Goal: Contribute content: Add original content to the website for others to see

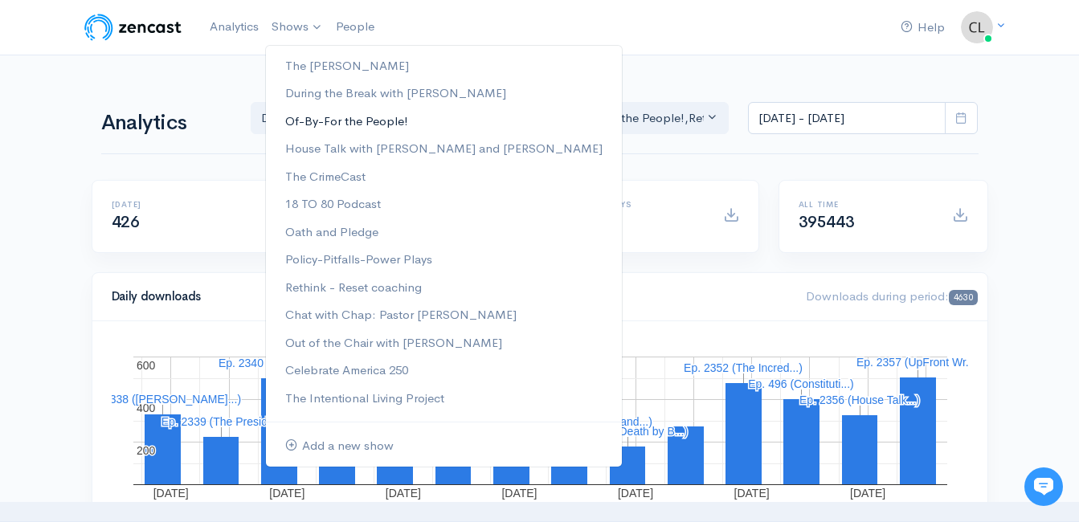
click at [315, 122] on link "Of-By-For the People!" at bounding box center [444, 122] width 356 height 28
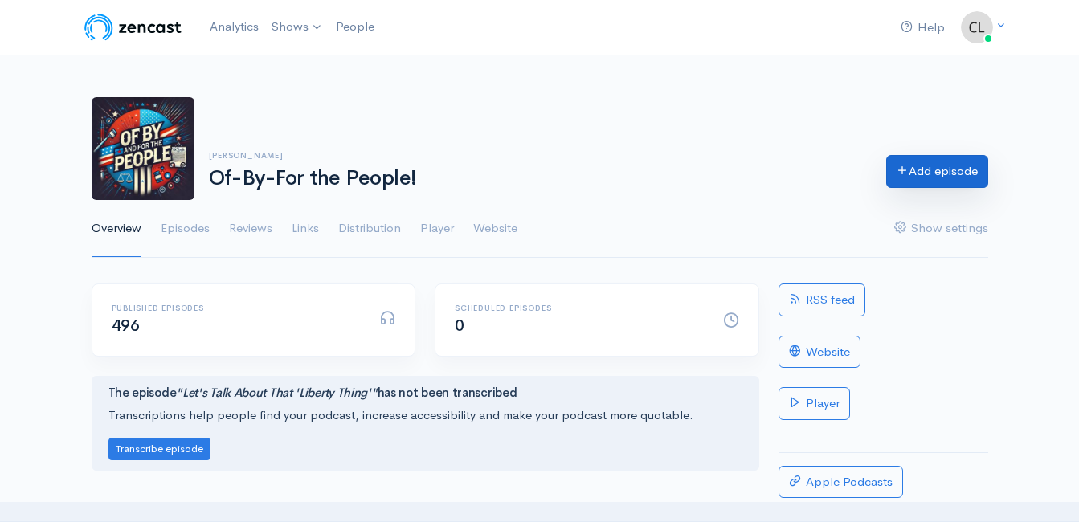
click at [954, 172] on link "Add episode" at bounding box center [937, 171] width 102 height 33
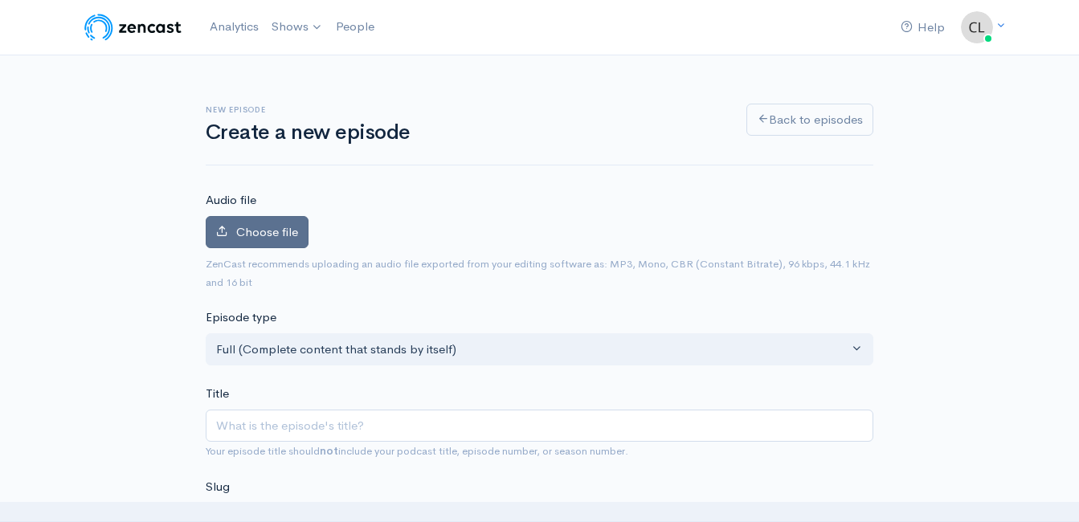
click at [236, 237] on span "Choose file" at bounding box center [267, 231] width 62 height 15
click at [0, 0] on input "Choose file" at bounding box center [0, 0] width 0 height 0
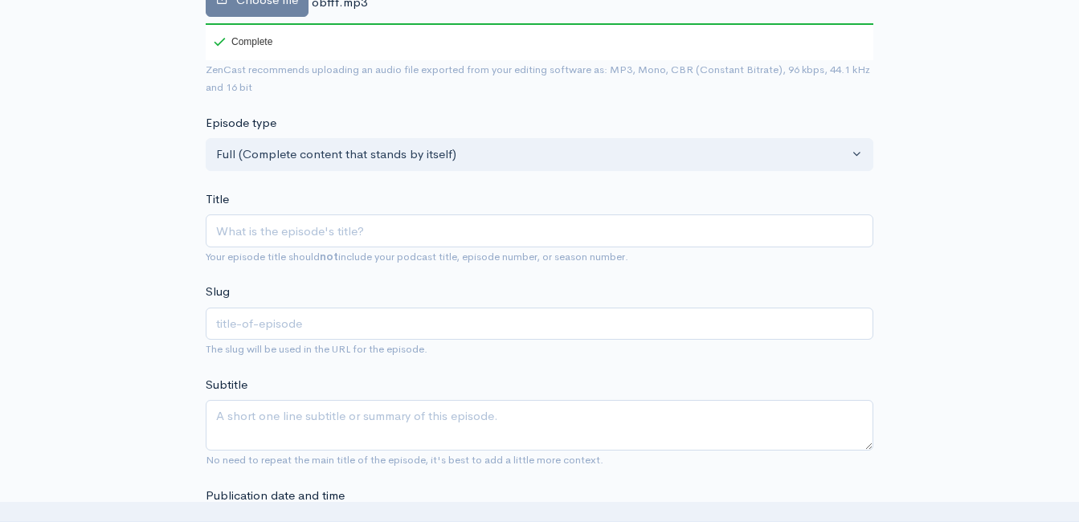
scroll to position [321, 0]
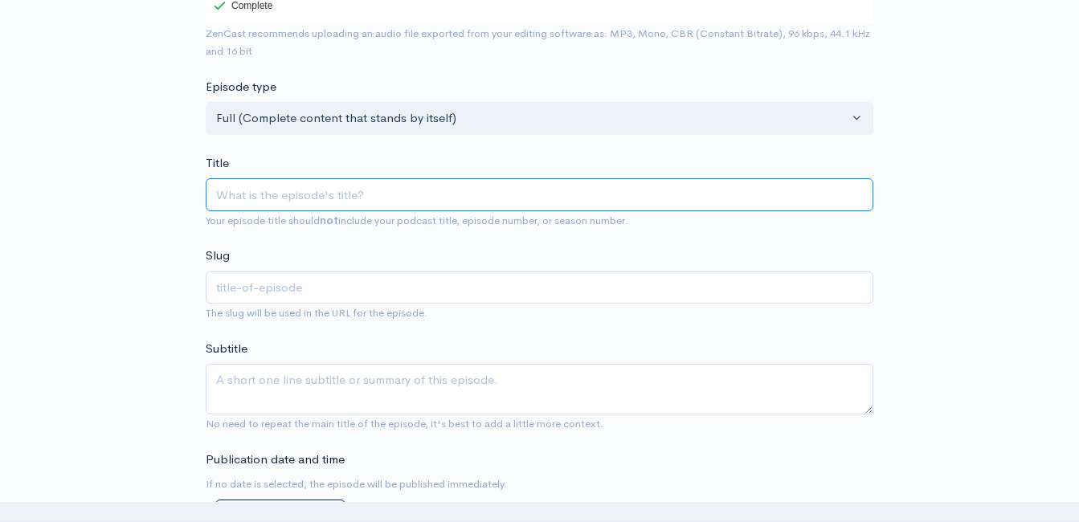
click at [313, 202] on input "Title" at bounding box center [540, 194] width 668 height 33
type input "Y"
type input "y"
type input "Yo"
type input "yo"
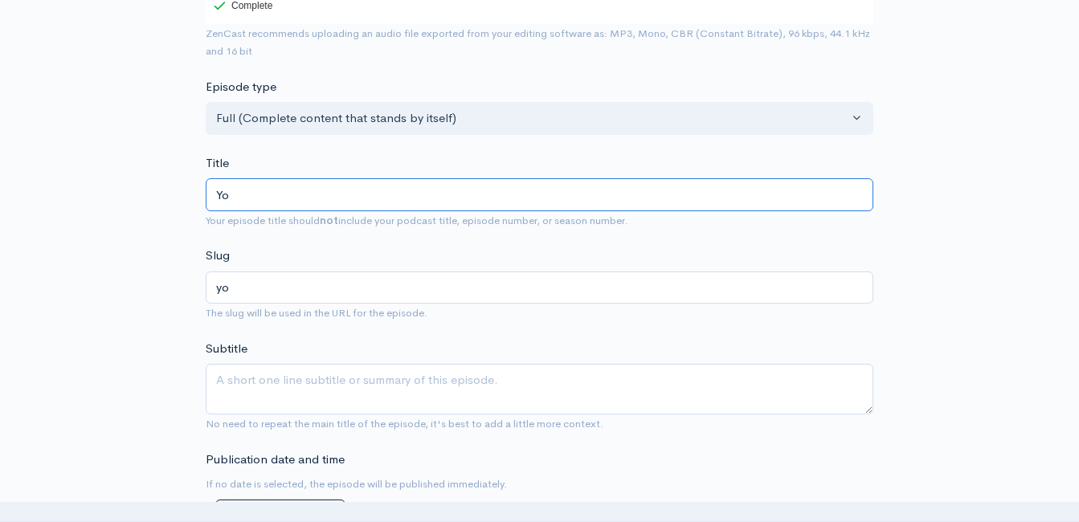
type input "You"
type input "you"
type input "YouT"
type input "yout"
type input "YouTu"
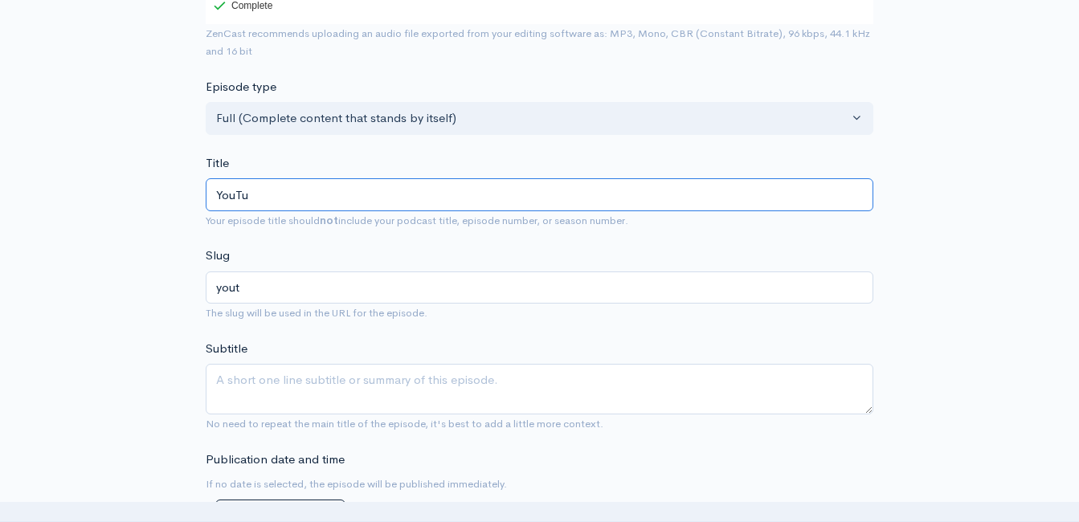
type input "youtu"
type input "YouTub"
type input "youtub"
type input "YouTube"
type input "youtube"
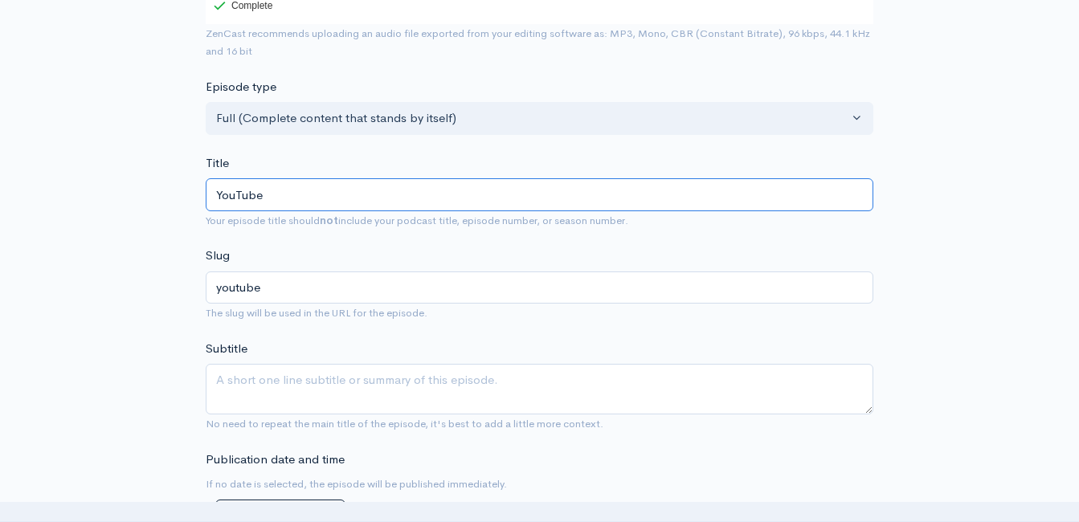
type input "YouTube C"
type input "youtube-c"
type input "YouTube Ce"
type input "youtube-ce"
type input "YouTube Cen"
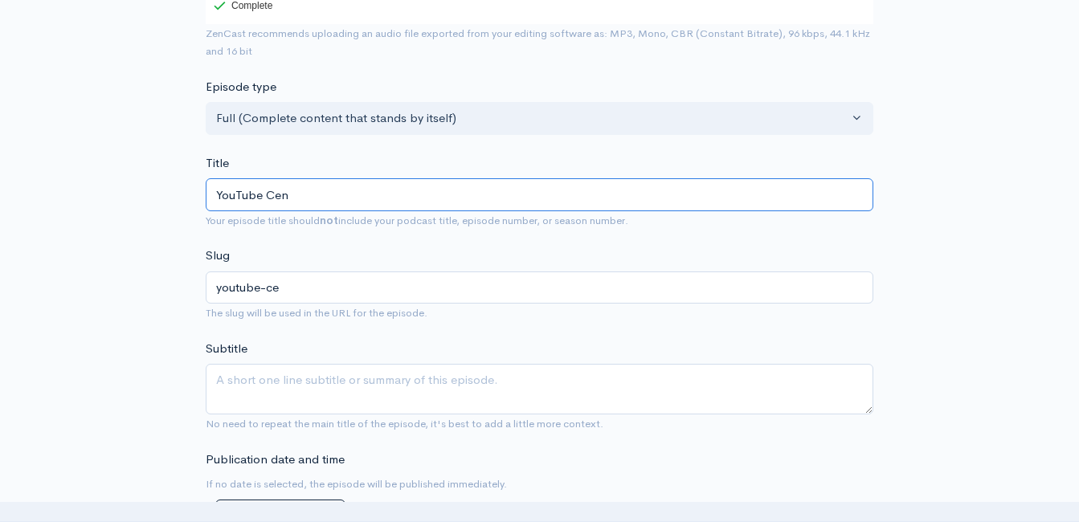
type input "youtube-cen"
type input "YouTube Cens"
type input "youtube-cens"
type input "YouTube Censo"
type input "youtube-censo"
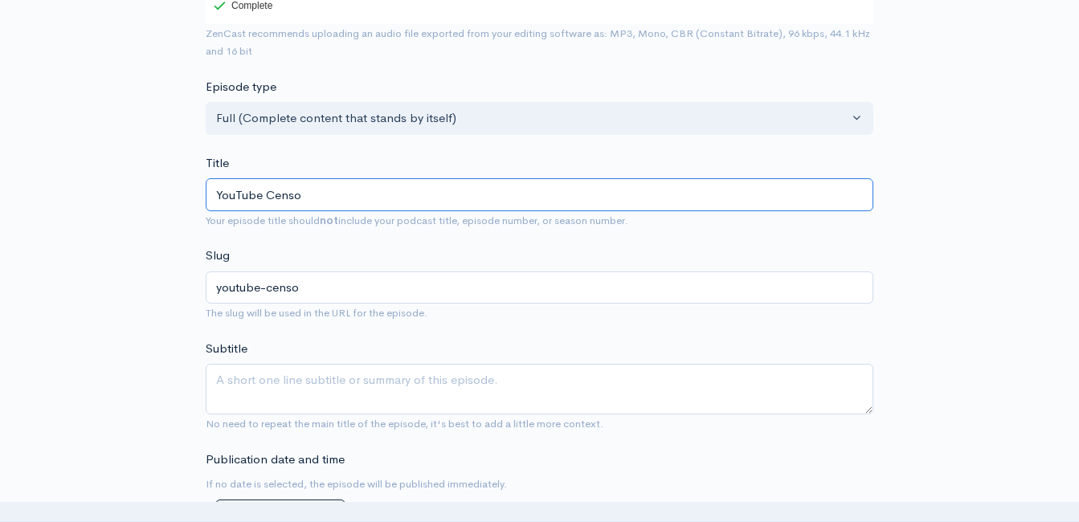
type input "YouTube Censor"
type input "youtube-censor"
type input "YouTube Censors"
type input "youtube-censors"
type input "YouTube Censorsh"
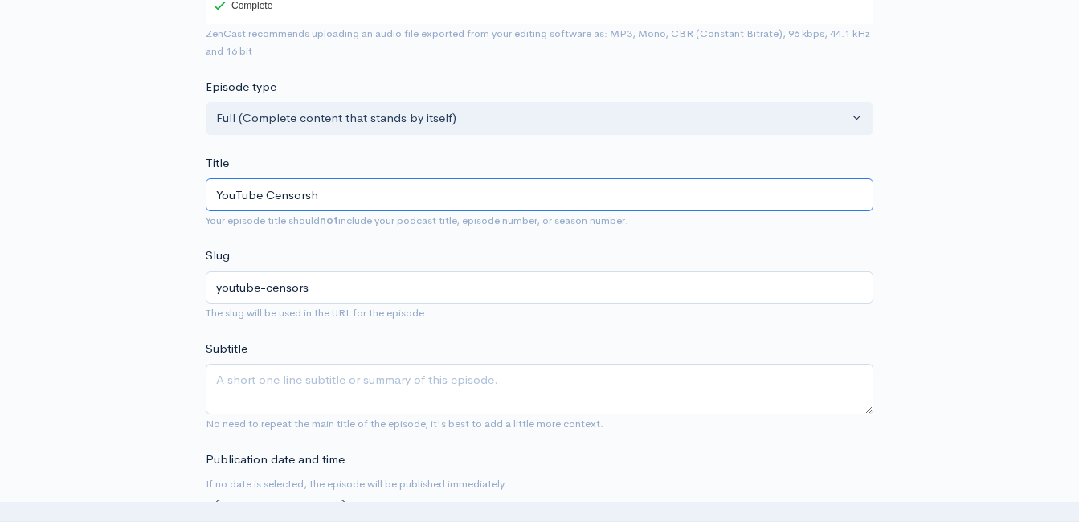
type input "youtube-censorsh"
type input "YouTube Censorshi"
type input "youtube-censorshi"
type input "YouTube Censorship"
type input "youtube-censorship"
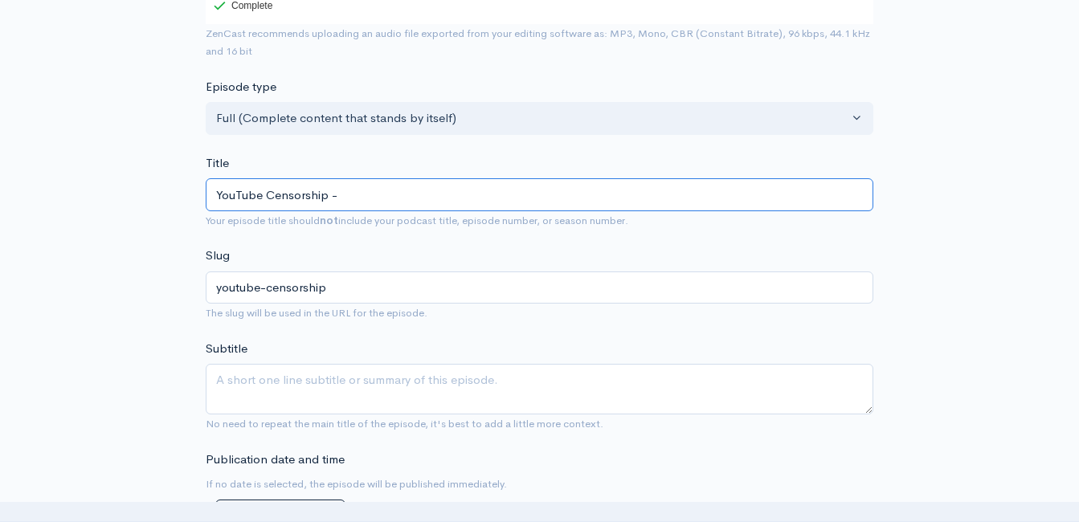
type input "YouTube Censorship - T"
type input "youtube-censorship-t"
type input "YouTube Censorship - Te"
type input "youtube-censorship-te"
type input "YouTube Censorship - Tex"
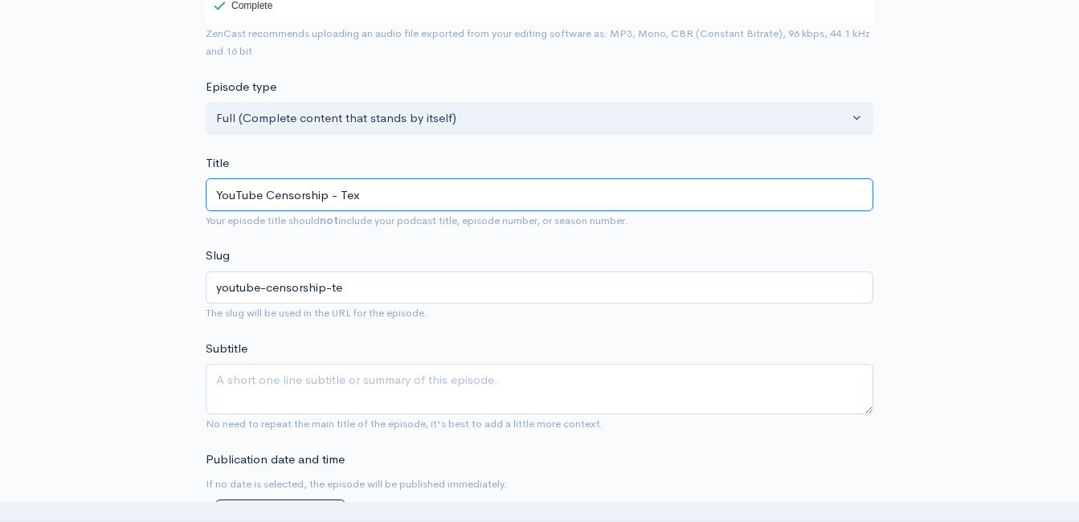
type input "youtube-censorship-tex"
type input "YouTube Censorship - Texa"
type input "youtube-censorship-texa"
type input "YouTube Censorship - Texas"
type input "youtube-censorship-texas"
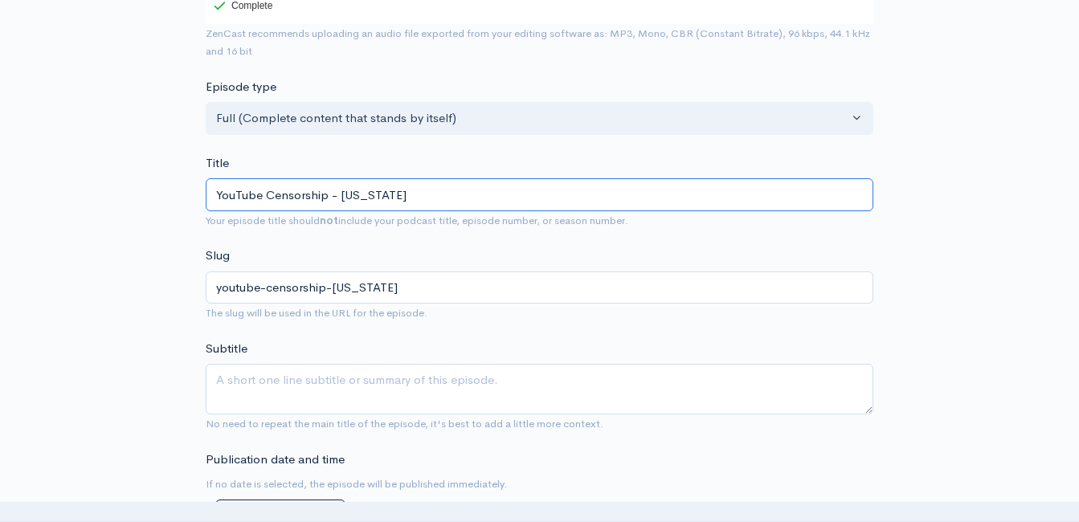
type input "YouTube Censorship - Texas I"
type input "youtube-censorship-texas-i"
type input "YouTube Censorship - Texas IC"
type input "youtube-censorship-texas-ic"
type input "YouTube Censorship - Texas ICE"
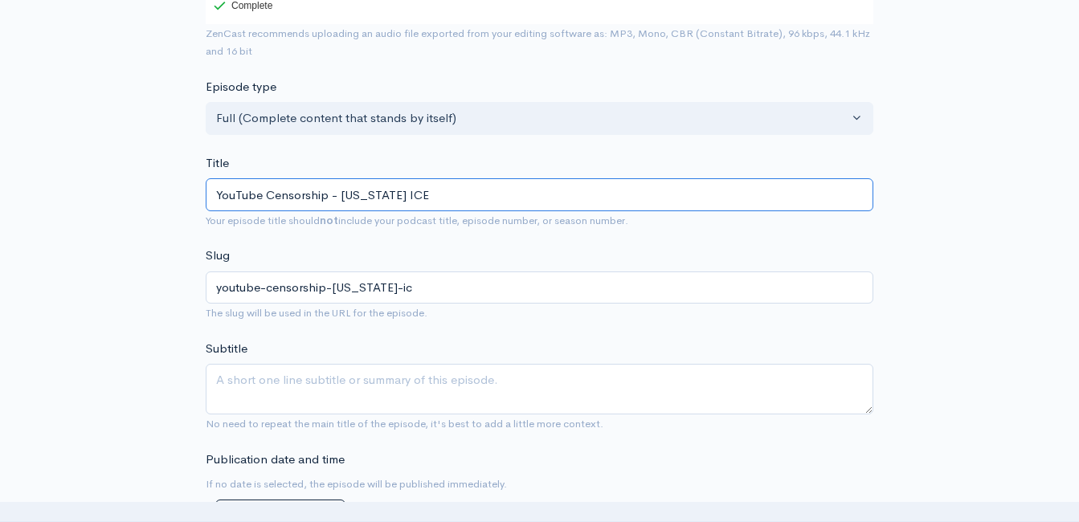
type input "youtube-censorship-texas-ice"
type input "YouTube Censorship - Texas ICE F"
type input "youtube-censorship-texas-ice-f"
type input "YouTube Censorship - Texas ICE Fa"
type input "youtube-censorship-texas-ice-fa"
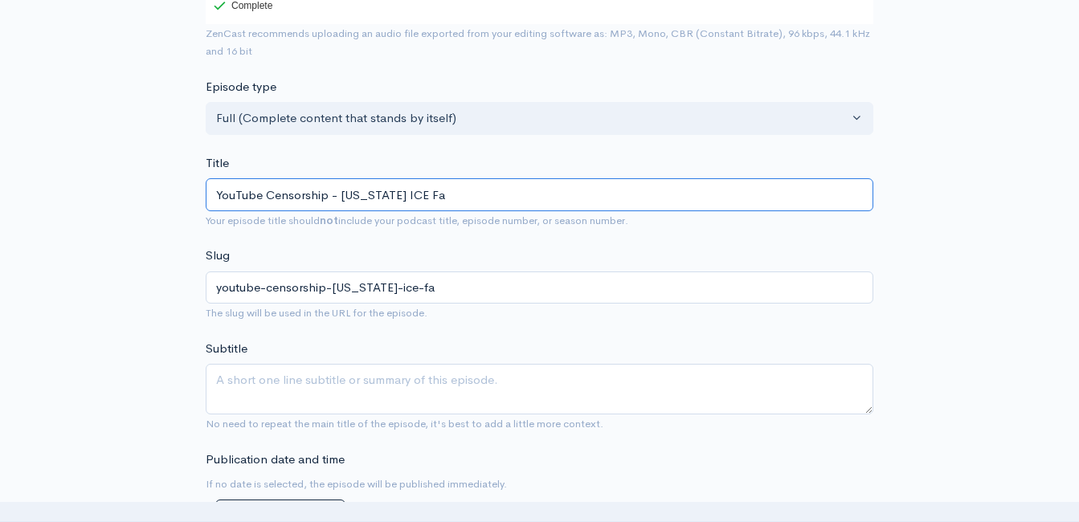
type input "YouTube Censorship - Texas ICE Fac"
type input "youtube-censorship-texas-ice-fac"
type input "YouTube Censorship - Texas ICE Fa"
type input "youtube-censorship-texas-ice-fa"
type input "YouTube Censorship - Texas ICE F"
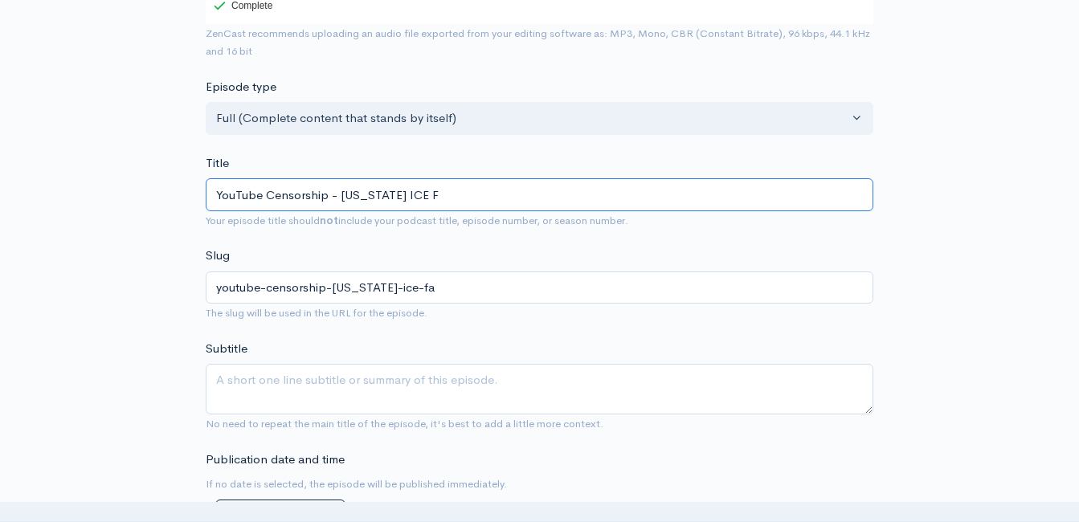
type input "youtube-censorship-texas-ice-f"
type input "YouTube Censorship - Tex"
type input "youtube-censorship-tex"
type input "YouTube Censorship - Te"
type input "youtube-censorship-te"
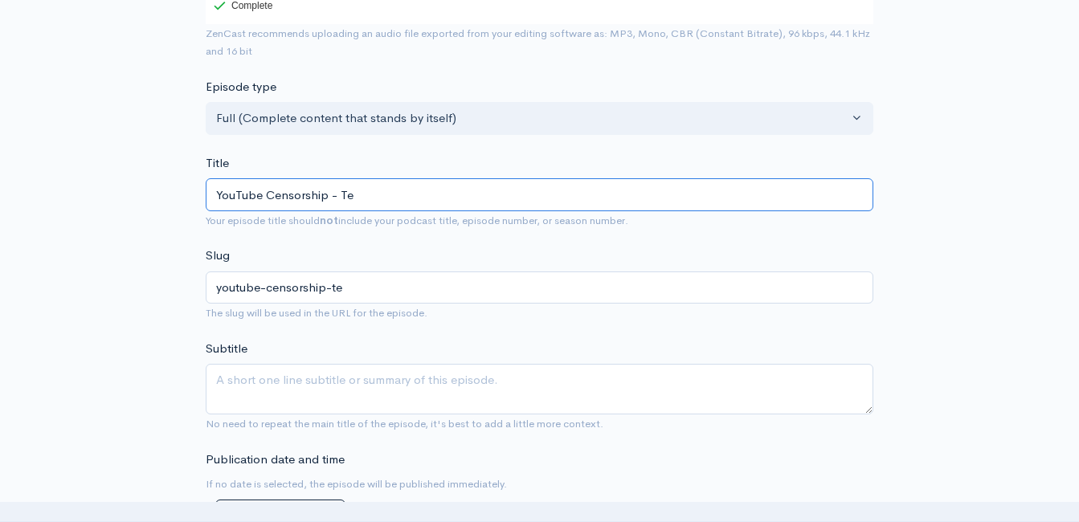
type input "YouTube Censorship - T"
type input "youtube-censorship-t"
type input "YouTube Censorship -"
type input "youtube-censorship"
type input "YouTube Censorship - V"
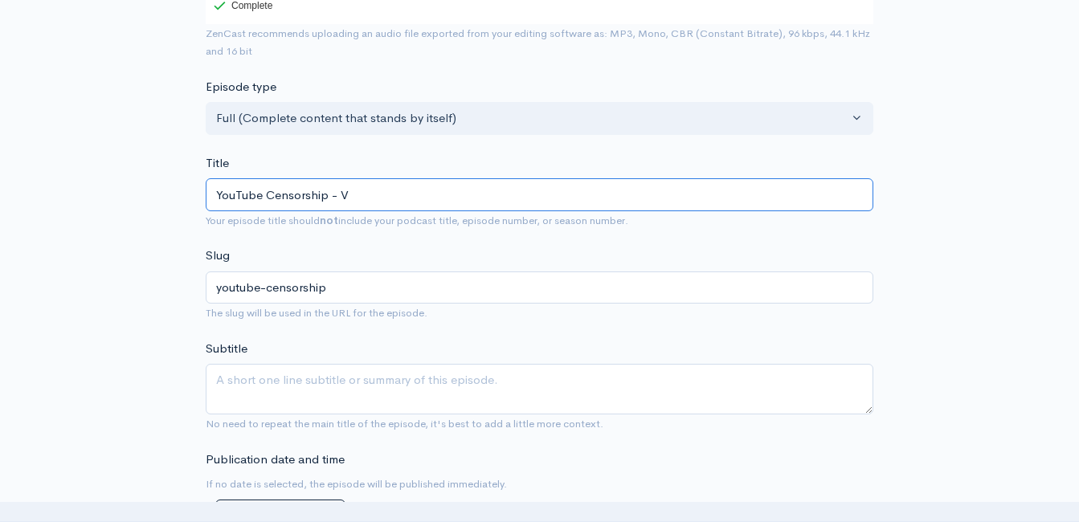
type input "youtube-censorship-v"
type input "YouTube Censorship - Vi"
type input "youtube-censorship-vi"
type input "YouTube Censorship - Vio"
type input "youtube-censorship-vio"
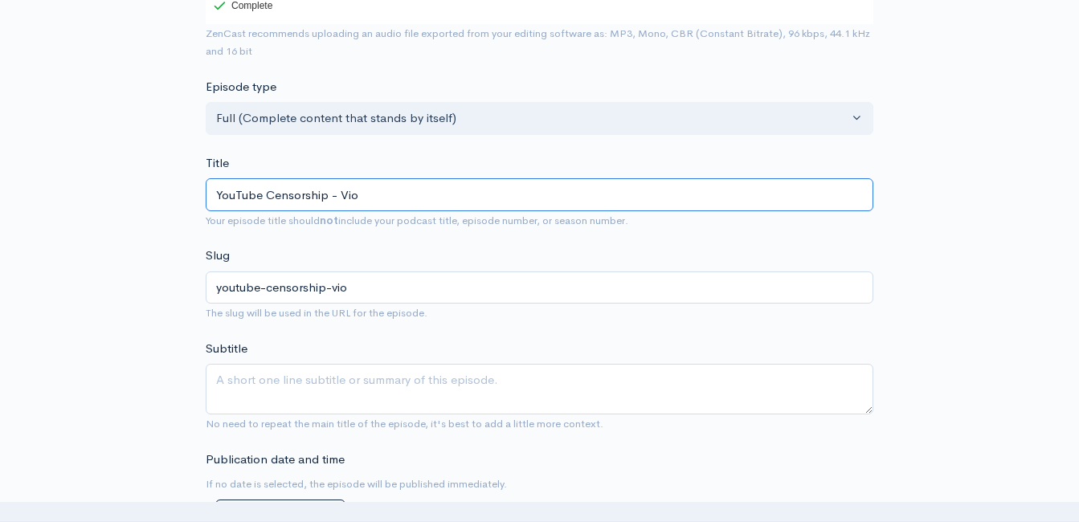
type input "YouTube Censorship - Viol"
type input "youtube-censorship-viol"
type input "YouTube Censorship - Viole"
type input "youtube-censorship-viole"
type input "YouTube Censorship - Violen"
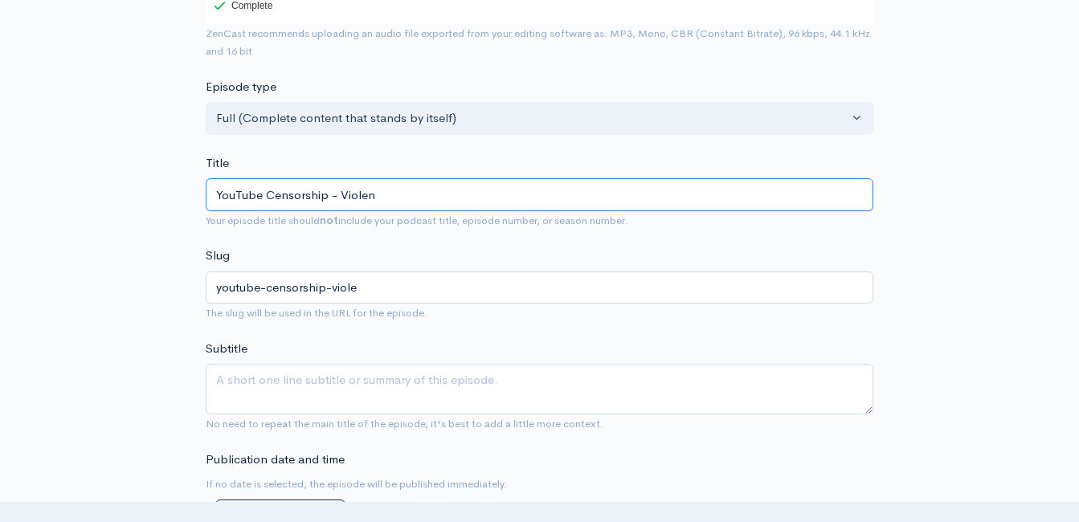
type input "youtube-censorship-violen"
type input "YouTube Censorship - Violenc"
type input "youtube-censorship-violenc"
type input "YouTube Censorship - Violence"
type input "youtube-censorship-violence"
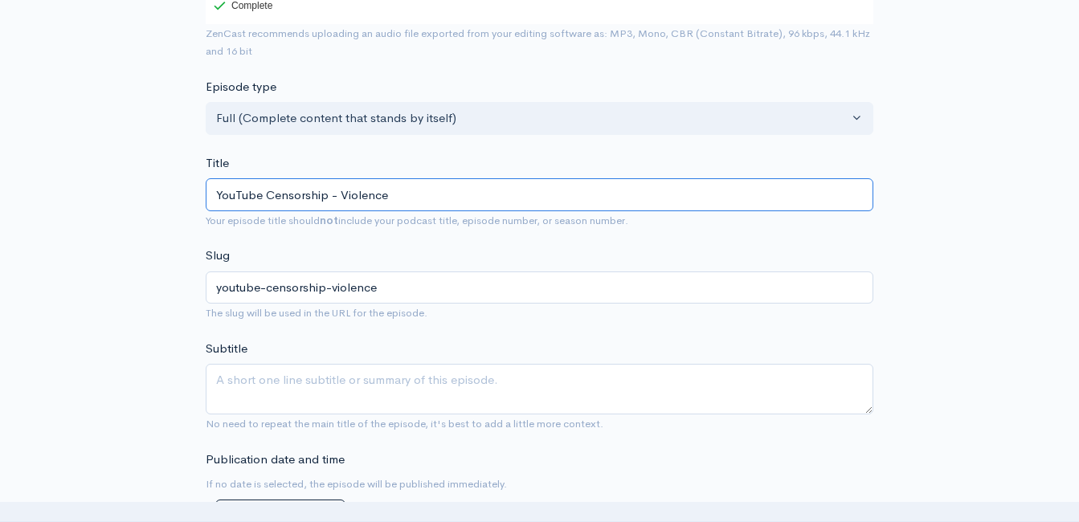
type input "YouTube Censorship - Violence a"
type input "youtube-censorship-violence-a"
type input "YouTube Censorship - Violence at"
type input "youtube-censorship-violence-at"
type input "YouTube Censorship - Violence at I"
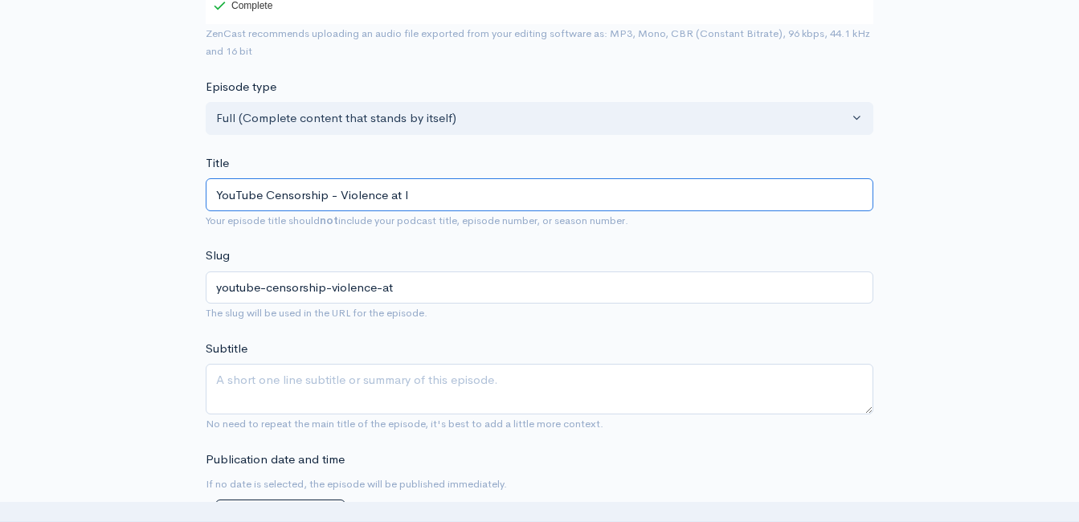
type input "youtube-censorship-violence-at-i"
type input "YouTube Censorship - Violence at IC"
type input "youtube-censorship-violence-at-ic"
type input "YouTube Censorship - Violence at ICE"
type input "youtube-censorship-violence-at-ice"
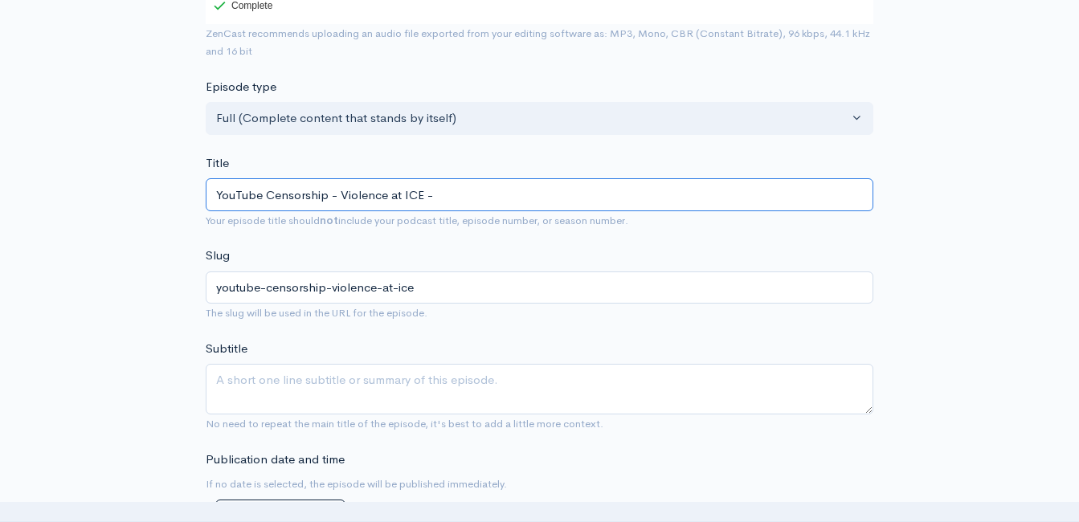
type input "YouTube Censorship - Violence at ICE - t"
type input "youtube-censorship-violence-at-ice-t"
type input "YouTube Censorship - Violence at ICE - the"
type input "youtube-censorship-violence-at-ice-th"
type input "YouTube Censorship - Violence at ICE - the"
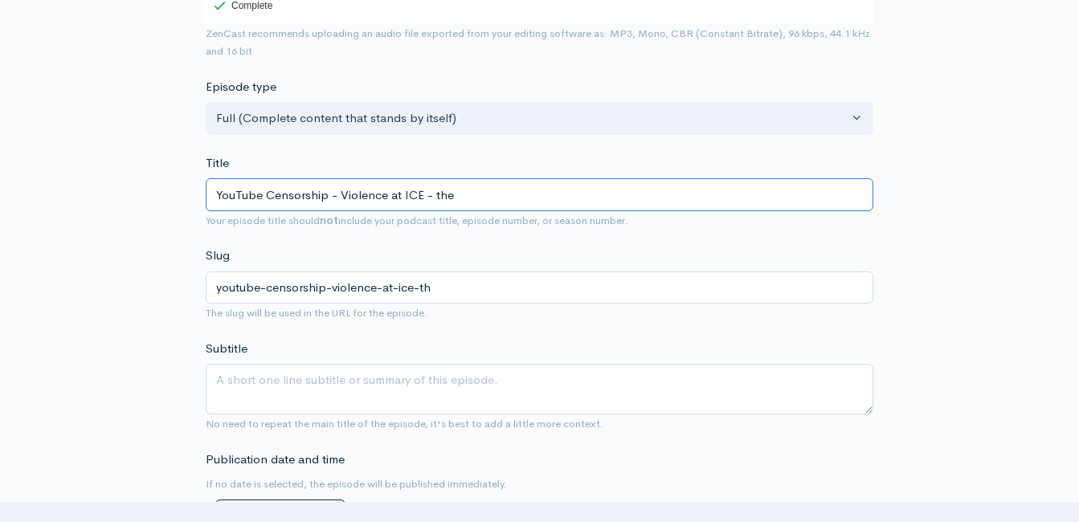
type input "youtube-censorship-violence-at-ice-the"
type input "YouTube Censorship - Violence at ICE - th"
type input "youtube-censorship-violence-at-ice-th"
type input "YouTube Censorship - Violence at ICE - t"
type input "youtube-censorship-violence-at-ice-t"
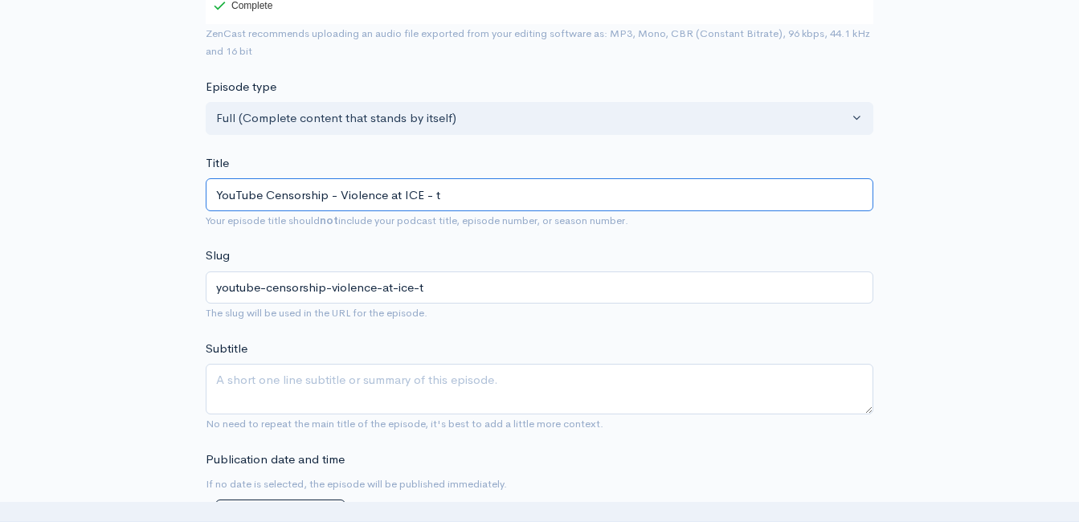
type input "YouTube Censorship - Violence at ICE -"
type input "youtube-censorship-violence-at-ice"
type input "YouTube Censorship - Violence at ICE - W"
type input "youtube-censorship-violence-at-ice-w"
type input "YouTube Censorship - Violence at ICE - Wh"
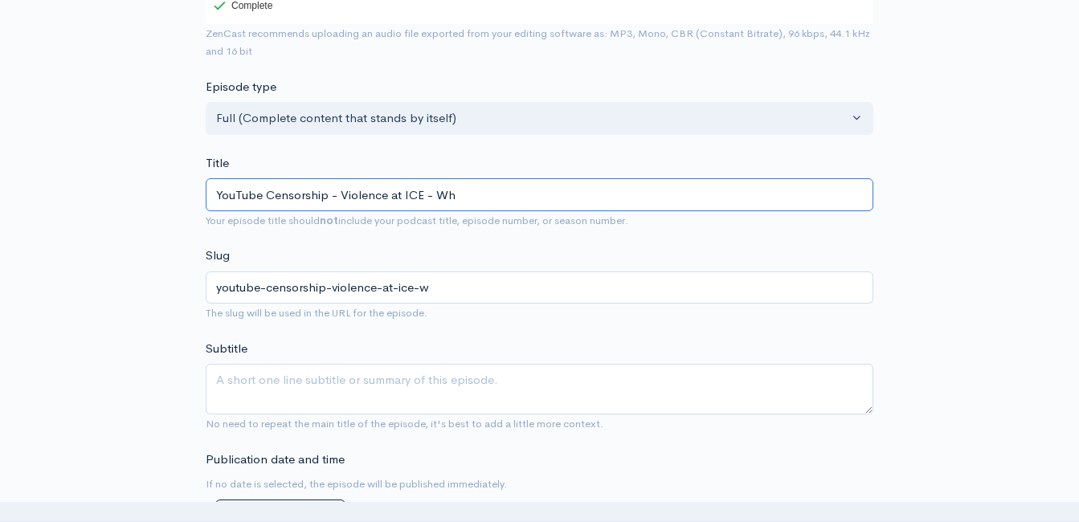
type input "youtube-censorship-violence-at-ice-wh"
type input "YouTube Censorship - Violence at ICE - Whe"
type input "youtube-censorship-violence-at-ice-whe"
type input "YouTube Censorship - Violence at ICE - Wh"
type input "youtube-censorship-violence-at-ice-wh"
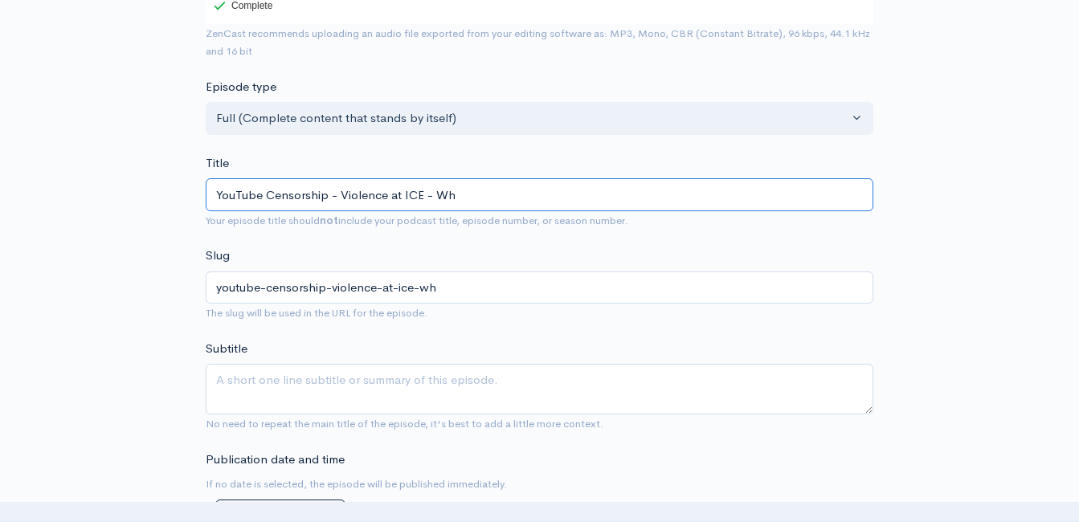
type input "YouTube Censorship - Violence at ICE - Why"
type input "youtube-censorship-violence-at-ice-why"
type input "YouTube Censorship - Violence at ICE - Why W"
type input "youtube-censorship-violence-at-ice-why-w"
type input "YouTube Censorship - Violence at ICE - Why Wo"
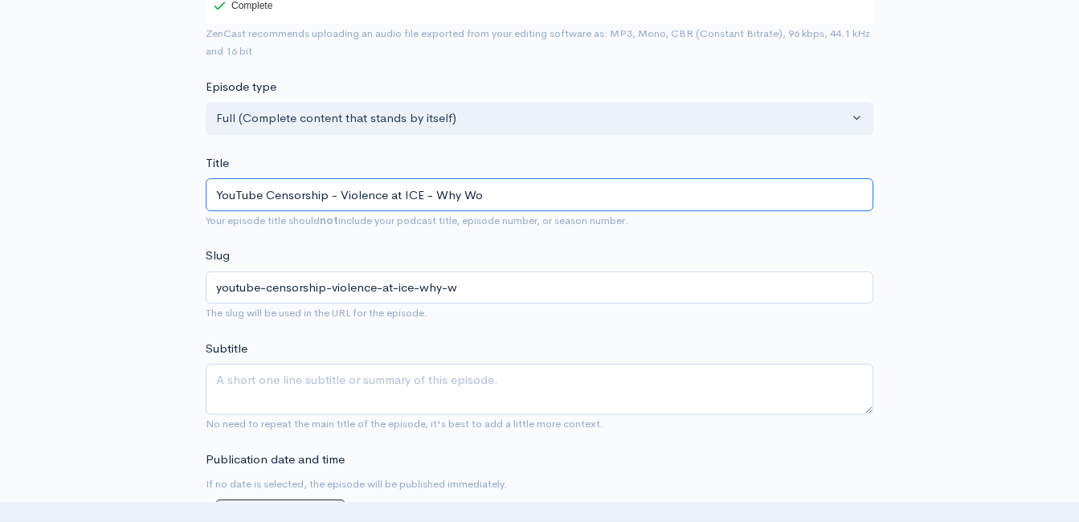
type input "youtube-censorship-violence-at-ice-why-wo"
type input "YouTube Censorship - Violence at ICE - Why Wok"
type input "youtube-censorship-violence-at-ice-why-wok"
type input "YouTube Censorship - Violence at ICE - Why Woke"
type input "youtube-censorship-violence-at-ice-why-woke"
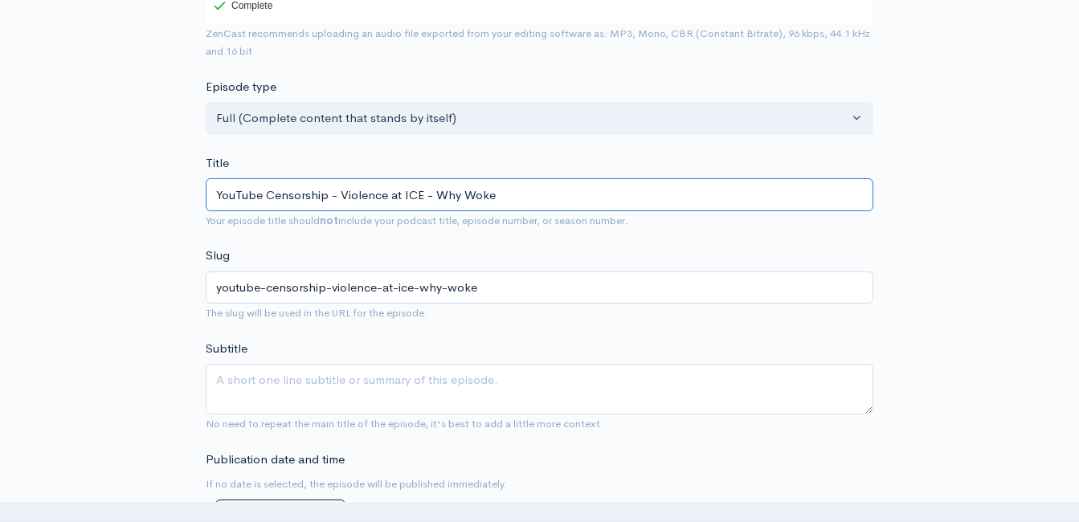
type input "YouTube Censorship - Violence at ICE - Why Woke C"
type input "youtube-censorship-violence-at-ice-why-woke-c"
type input "YouTube Censorship - Violence at ICE - Why Woke Ca"
type input "youtube-censorship-violence-at-ice-why-woke-ca"
type input "YouTube Censorship - Violence at ICE - Why Woke Can'"
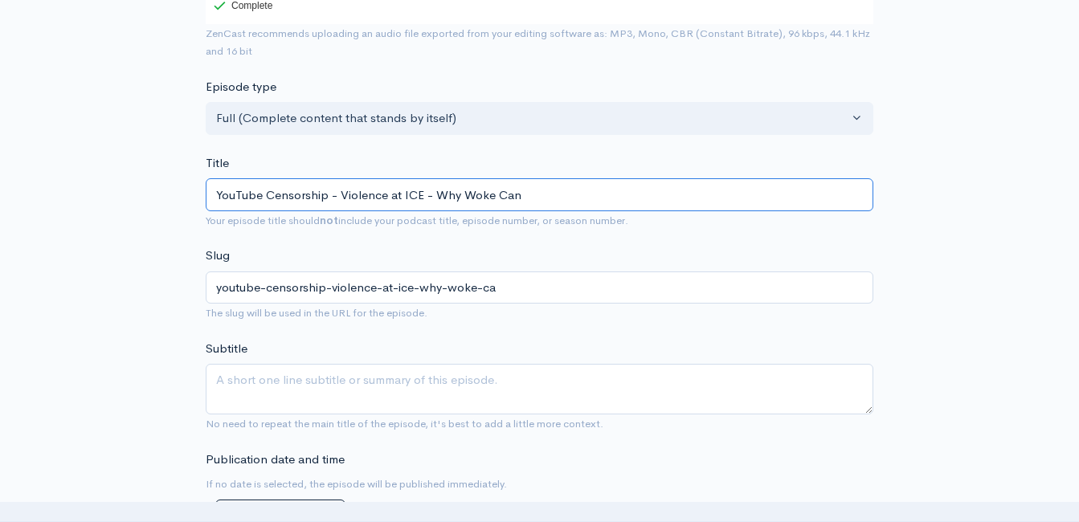
type input "youtube-censorship-violence-at-ice-why-woke-can"
type input "YouTube Censorship - Violence at ICE - Why Woke Can't"
type input "youtube-censorship-violence-at-ice-why-woke-cant"
type input "YouTube Censorship - Violence at ICE - Why Woke Can't B"
type input "youtube-censorship-violence-at-ice-why-woke-cant-b"
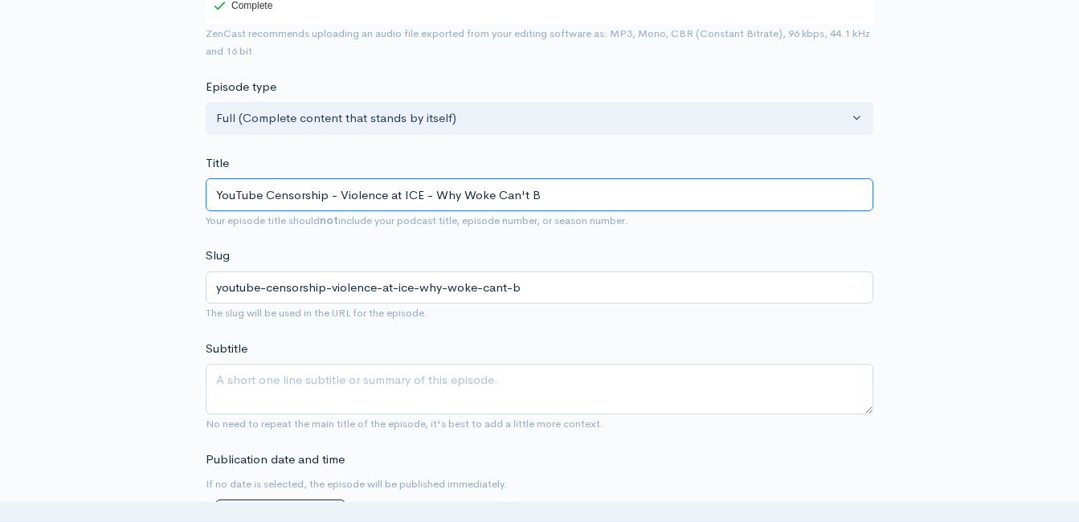
type input "YouTube Censorship - Violence at ICE - Why Woke Can't Be"
type input "youtube-censorship-violence-at-ice-why-woke-cant-be"
type input "YouTube Censorship - Violence at ICE - Why Woke Can't Be W"
type input "youtube-censorship-violence-at-ice-why-woke-cant-be-w"
type input "YouTube Censorship - Violence at ICE - Why Woke Can't Be Wr"
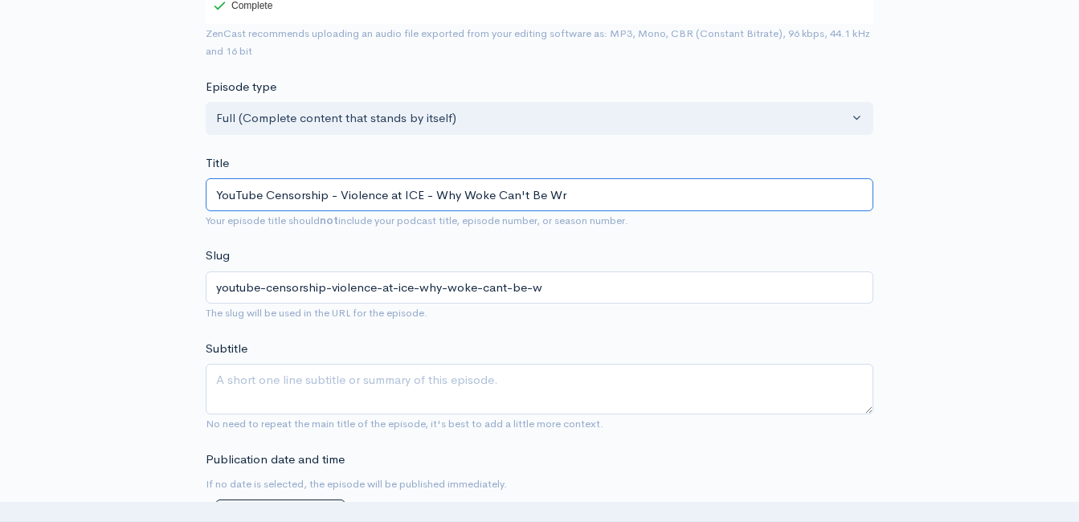
type input "youtube-censorship-violence-at-ice-why-woke-cant-be-wr"
type input "YouTube Censorship - Violence at ICE - Why Woke Can't Be Wron"
type input "youtube-censorship-violence-at-ice-why-woke-cant-be-wron"
type input "YouTube Censorship - Violence at ICE - Why Woke Can't Be Wrong"
type input "youtube-censorship-violence-at-ice-why-woke-cant-be-wrong"
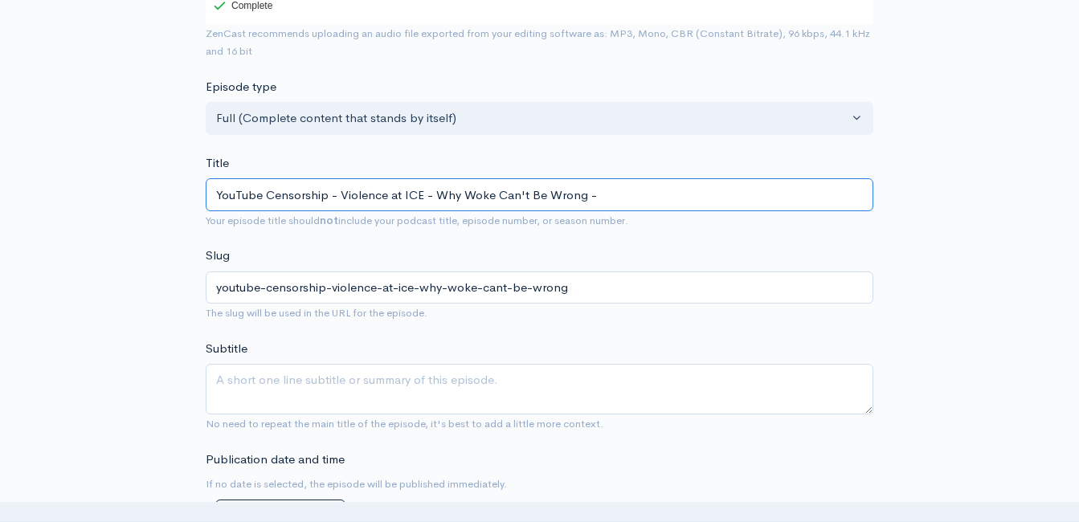
type input "YouTube Censorship - Violence at ICE - Why Woke Can't Be Wrong - M"
type input "youtube-censorship-violence-at-ice-why-woke-cant-be-wrong-m"
type input "YouTube Censorship - Violence at ICE - Why Woke Can't Be Wrong - MO"
type input "youtube-censorship-violence-at-ice-why-woke-cant-be-wrong-mo"
type input "YouTube Censorship - Violence at ICE - Why Woke Can't Be Wrong - MORE"
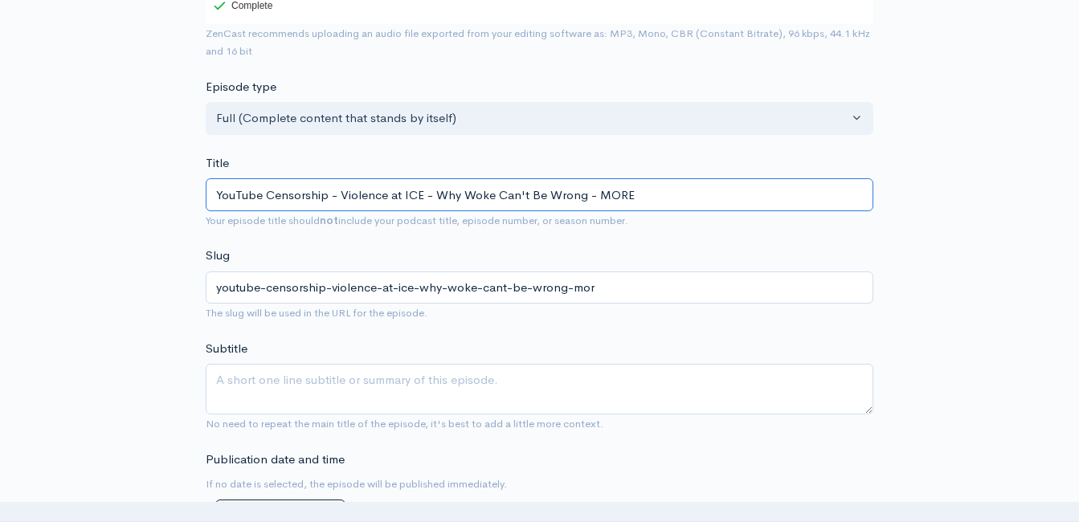
type input "youtube-censorship-violence-at-ice-why-woke-cant-be-wrong-more"
click at [387, 203] on input "YouTube Censorship - Violence at ICE - Why Woke Can't Be Wrong - MORE!" at bounding box center [540, 194] width 668 height 33
click at [386, 203] on input "YouTube Censorship - Violence at ICE - Why Woke Can't Be Wrong - MORE!" at bounding box center [540, 194] width 668 height 33
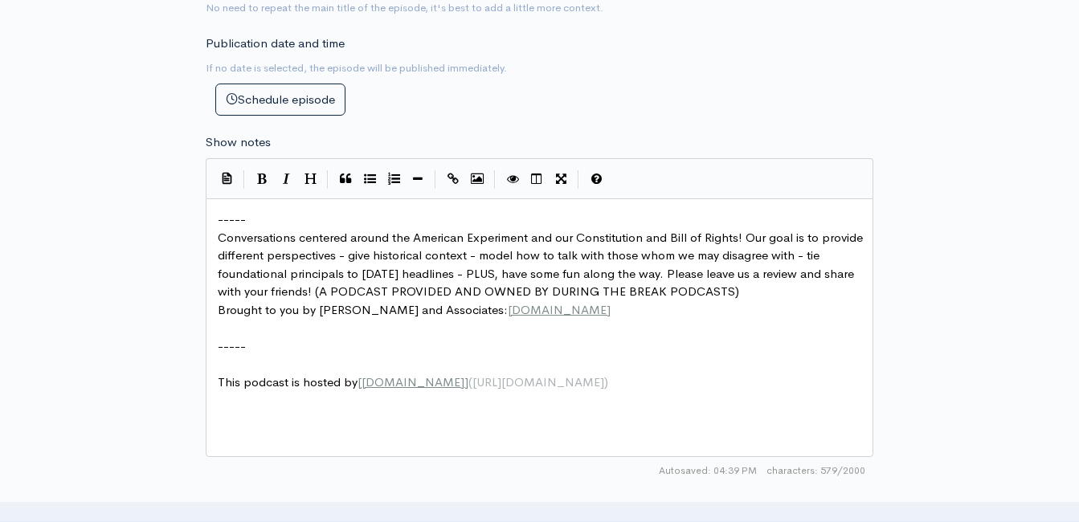
scroll to position [643, 0]
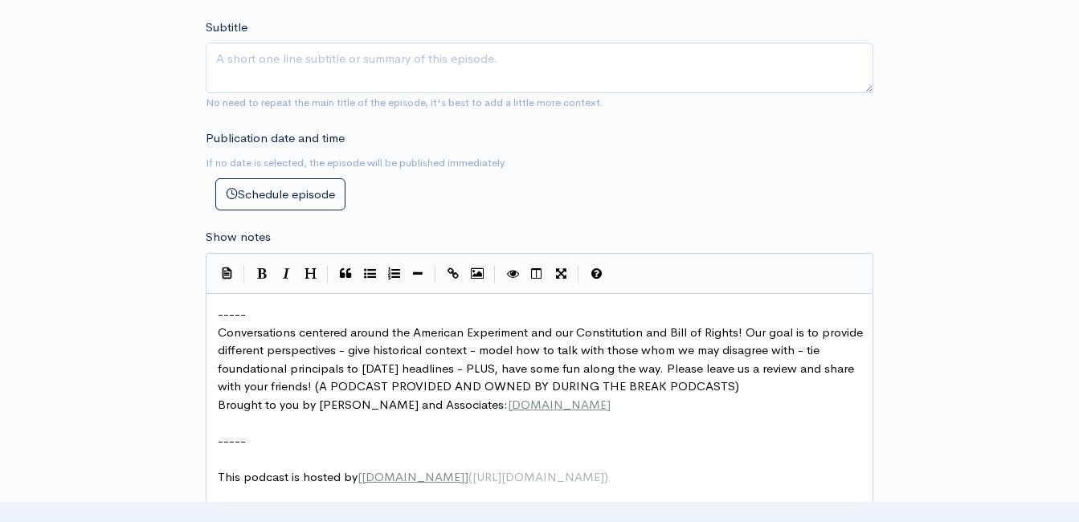
type input "YouTube Censorship - Violence at ICE - Why Woke Can't Be Wrong - MORE!"
click at [220, 320] on span "-----" at bounding box center [232, 313] width 28 height 15
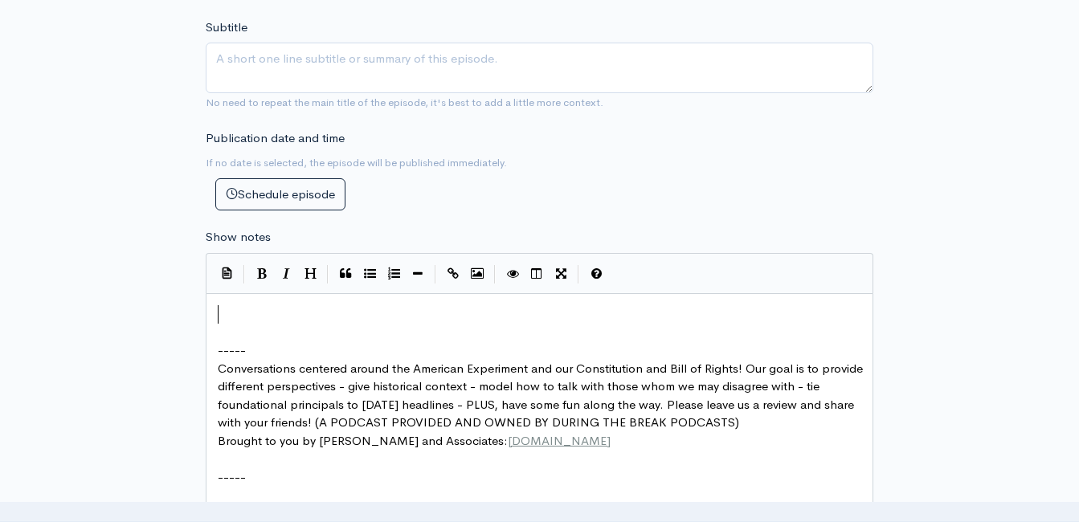
click at [244, 312] on pre "​" at bounding box center [546, 314] width 662 height 18
type textarea "​"
paste textarea
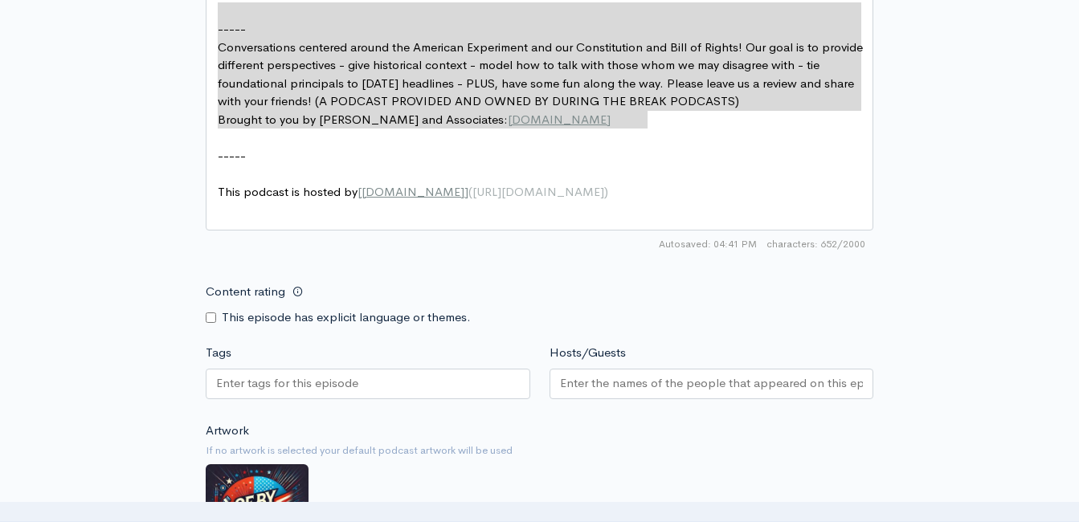
scroll to position [937, 0]
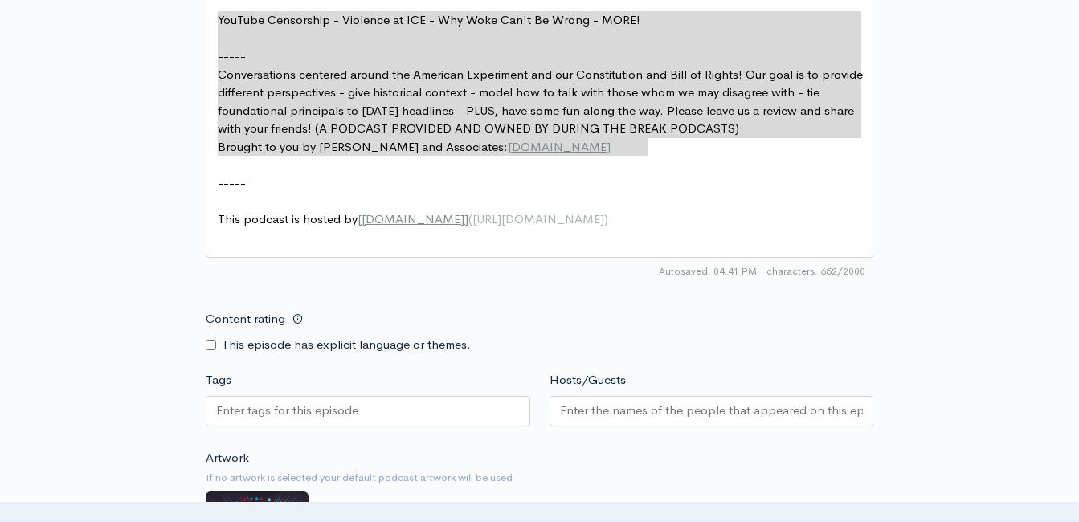
drag, startPoint x: 664, startPoint y: 129, endPoint x: 212, endPoint y: -6, distance: 471.4
type textarea "YouTube Censorship - Violence at ICE - Why Woke Can't Be Wrong - MORE! ----- Co…"
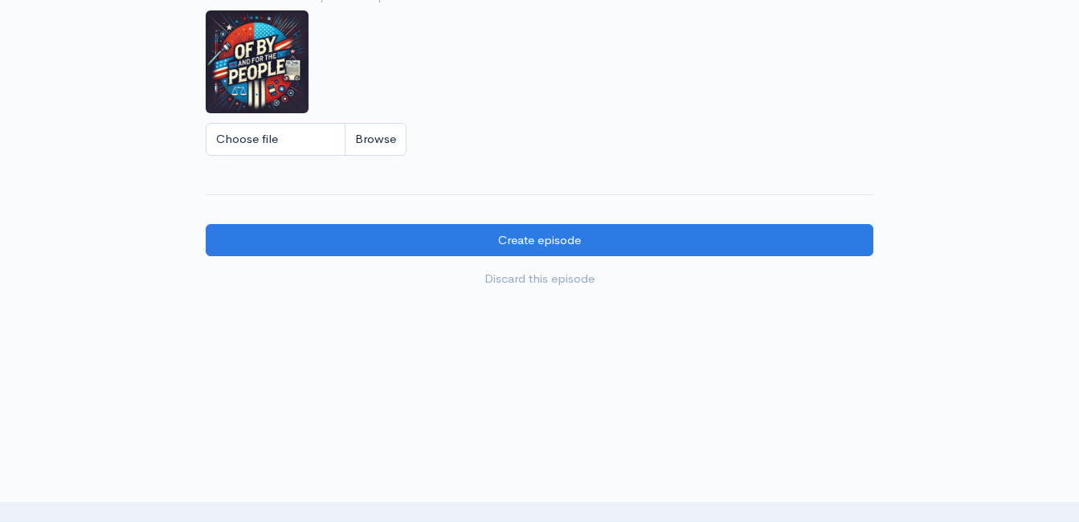
scroll to position [1419, 0]
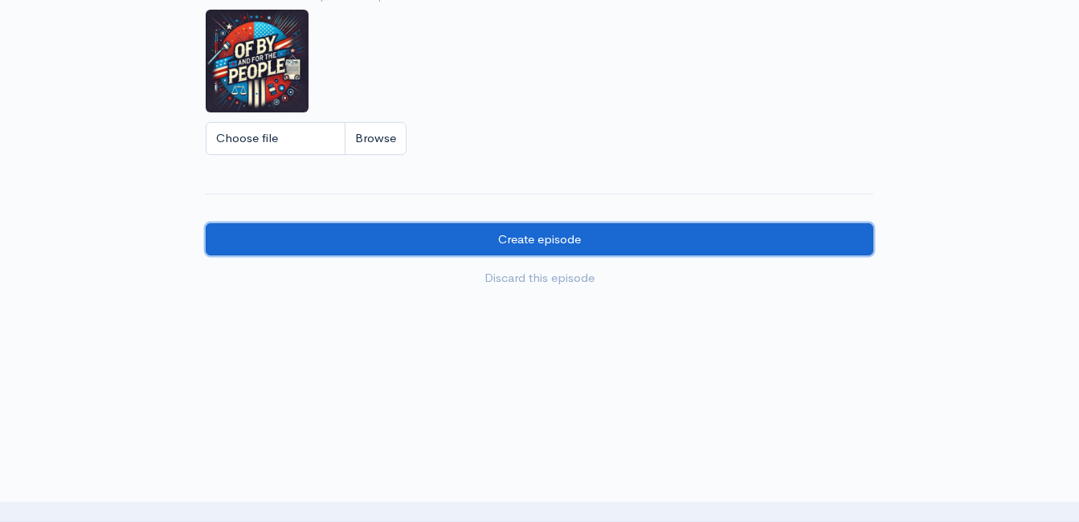
click at [625, 240] on input "Create episode" at bounding box center [540, 239] width 668 height 33
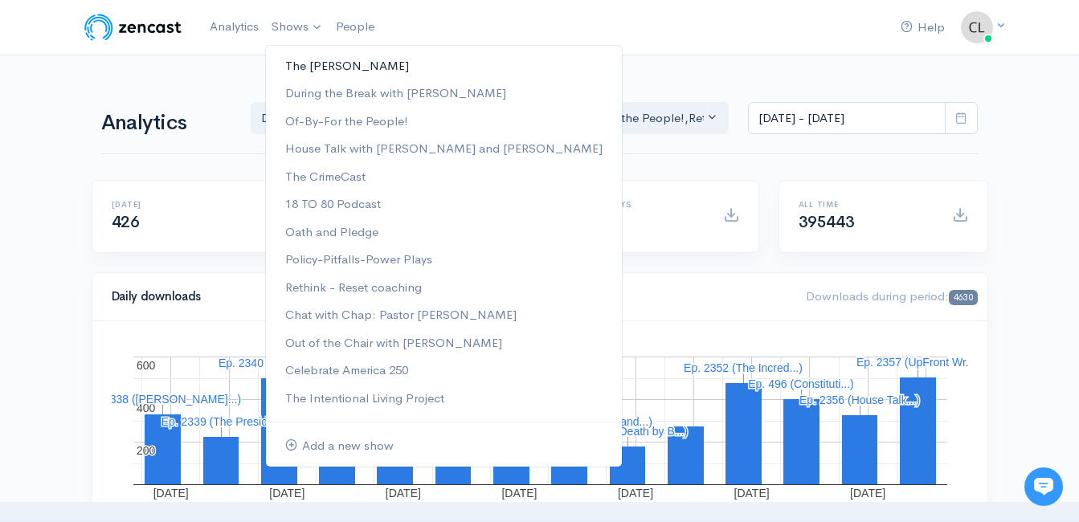
click at [301, 64] on link "The [PERSON_NAME]" at bounding box center [444, 66] width 356 height 28
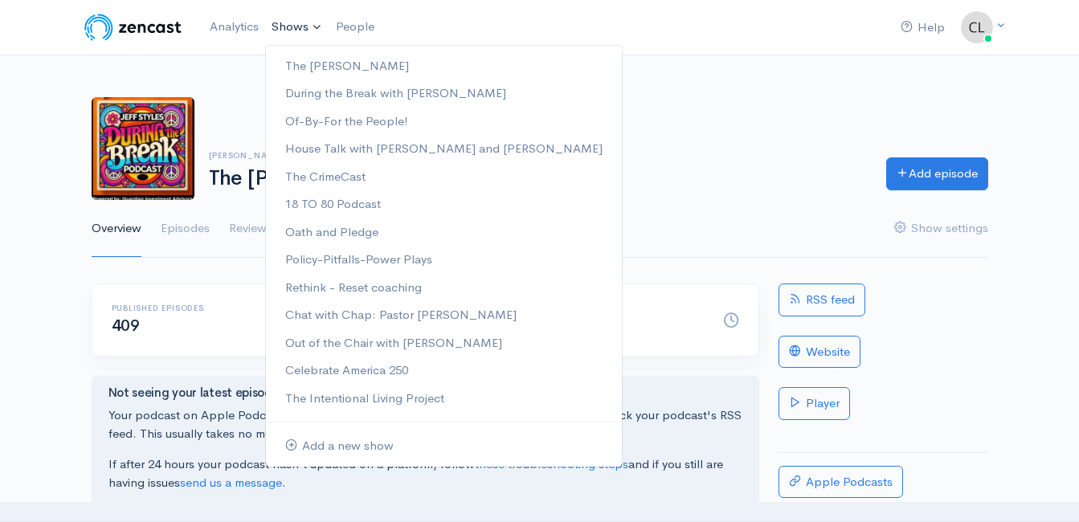
click at [279, 27] on link "Shows" at bounding box center [297, 27] width 64 height 35
click at [293, 91] on link "During the Break with [PERSON_NAME]" at bounding box center [444, 94] width 356 height 28
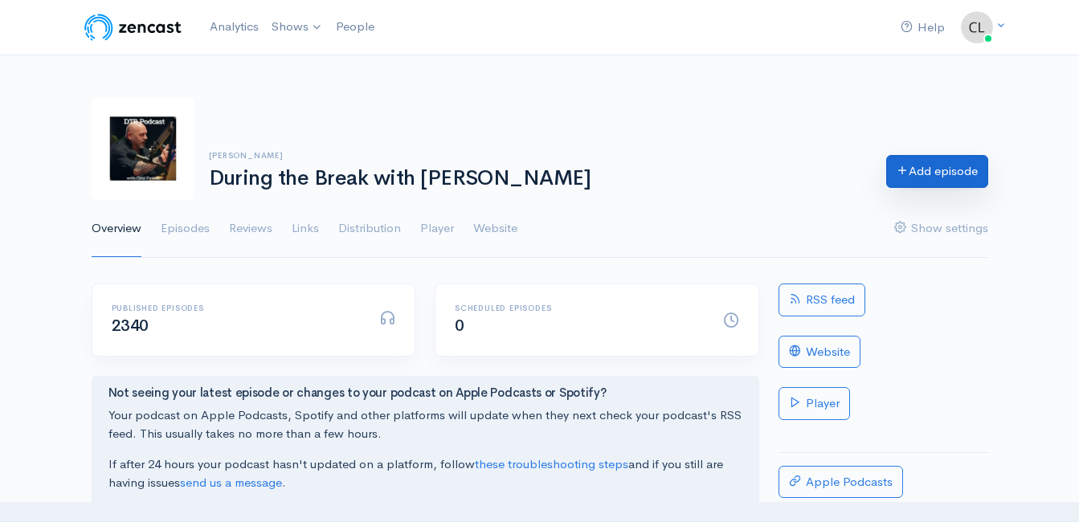
click at [911, 178] on link "Add episode" at bounding box center [937, 171] width 102 height 33
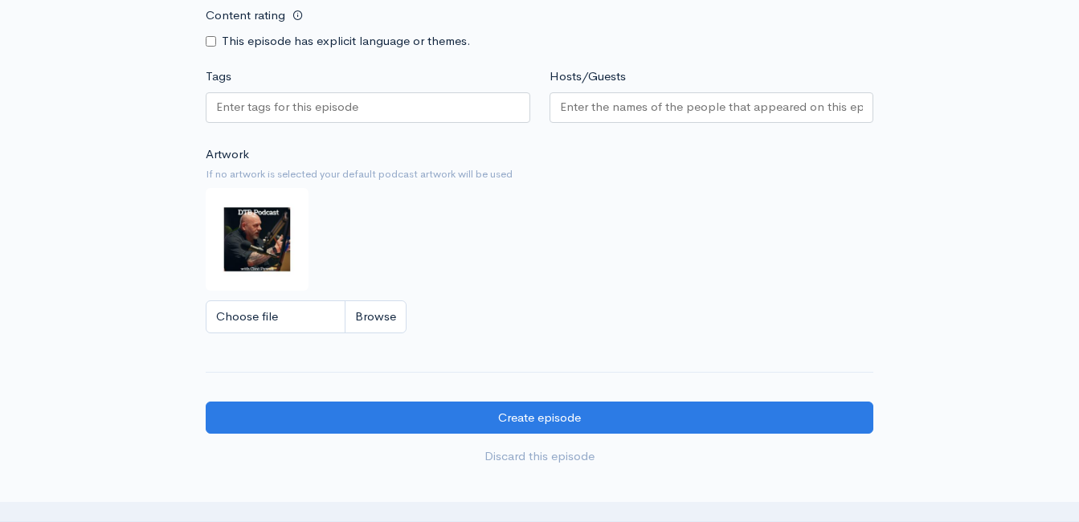
scroll to position [1674, 0]
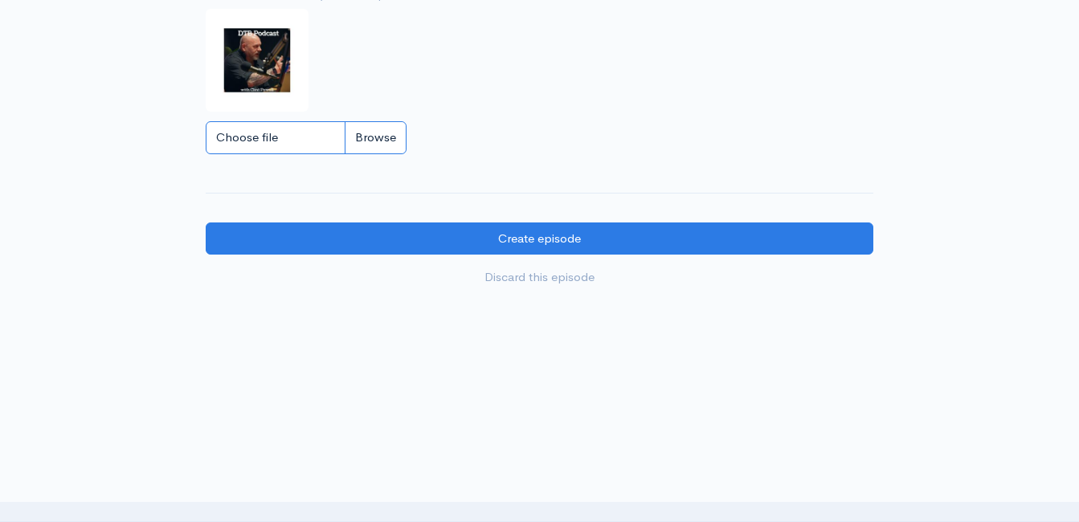
click at [390, 138] on input "Choose file" at bounding box center [306, 137] width 201 height 33
type input "C:\fakepath\obf.jpg"
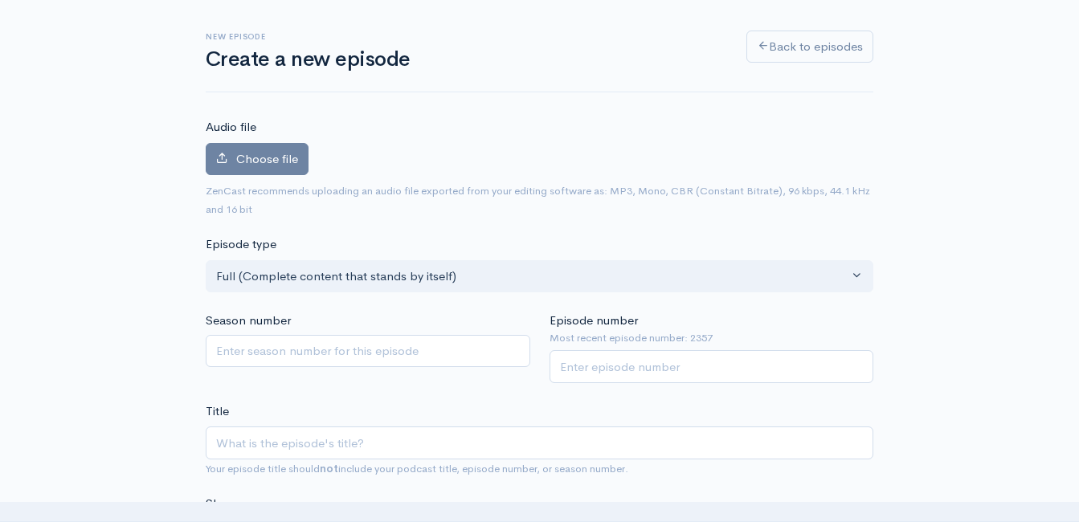
scroll to position [67, 0]
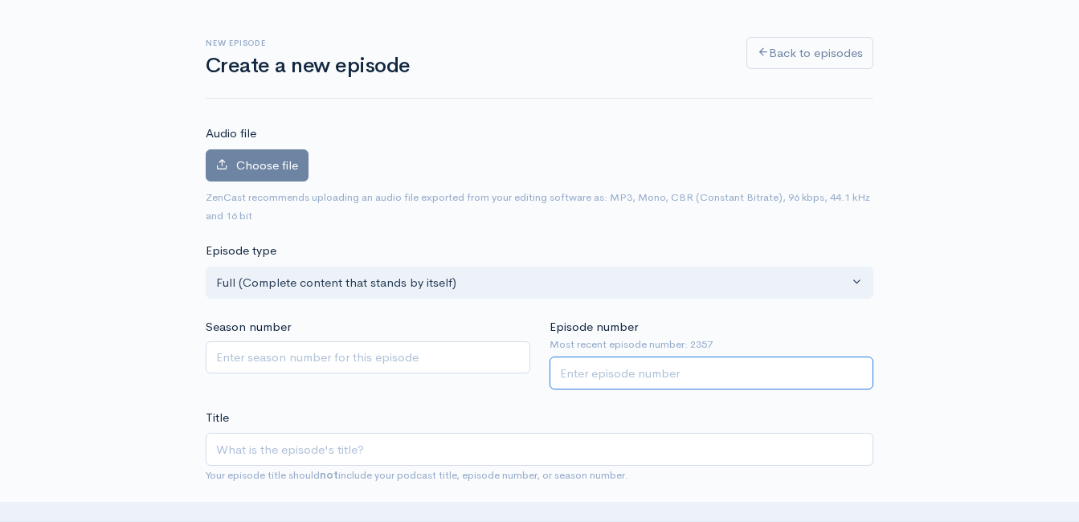
click at [585, 376] on input "Episode number" at bounding box center [712, 373] width 325 height 33
type input "2358"
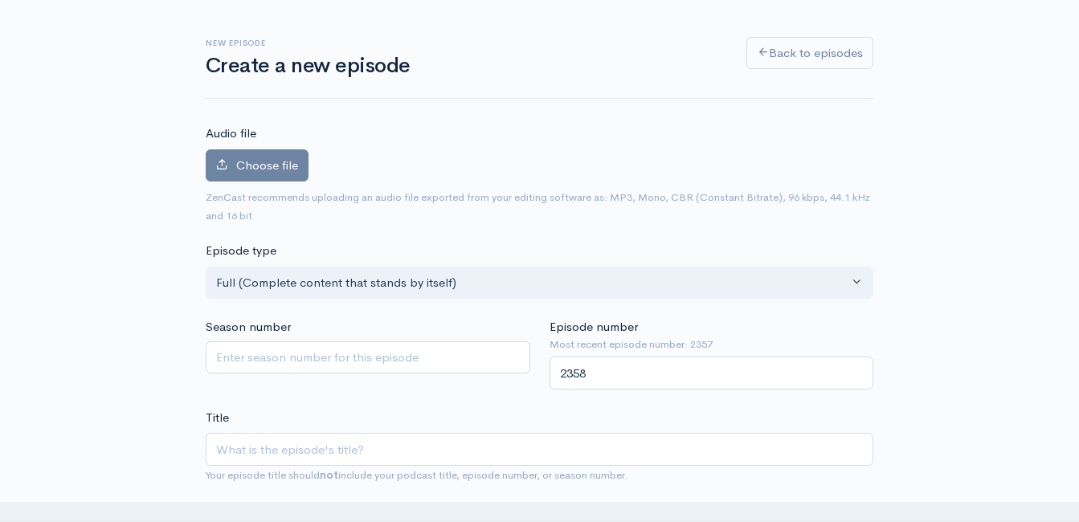
click at [498, 463] on input "Title" at bounding box center [540, 449] width 668 height 33
type input "I"
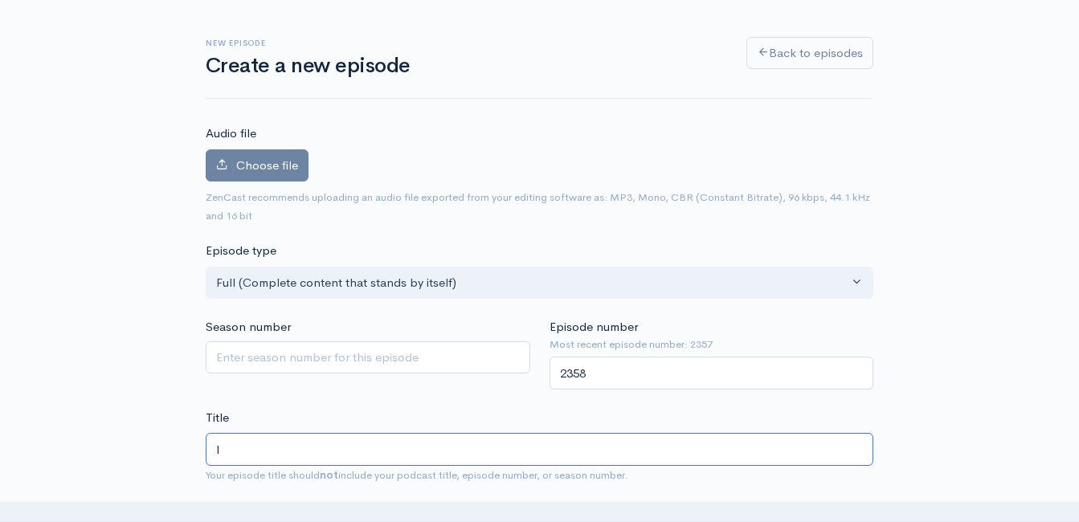
type input "i"
type input "Id"
type input "id"
type input "I"
type input "i"
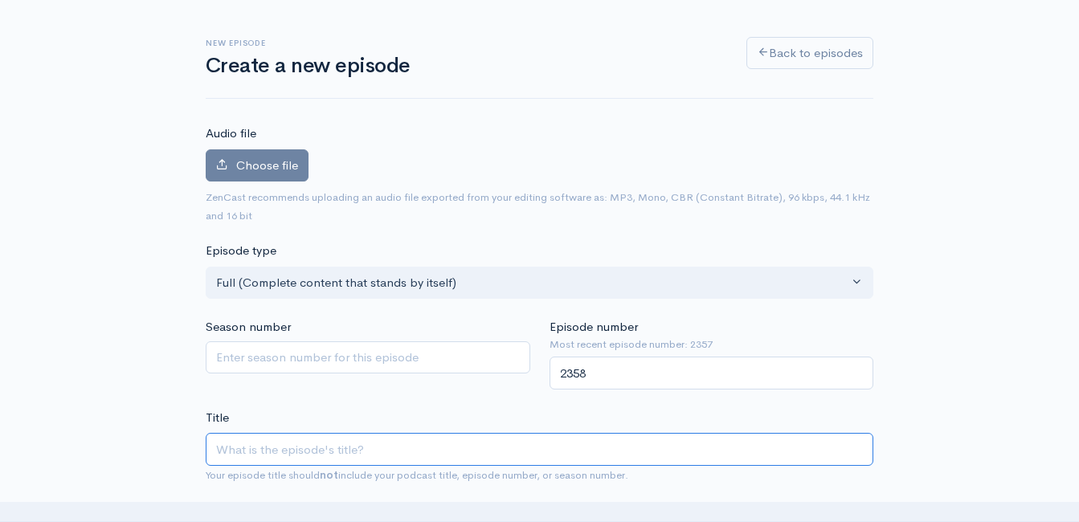
type input "O"
type input "o"
type input "Of"
type input "of"
type input "Of-B"
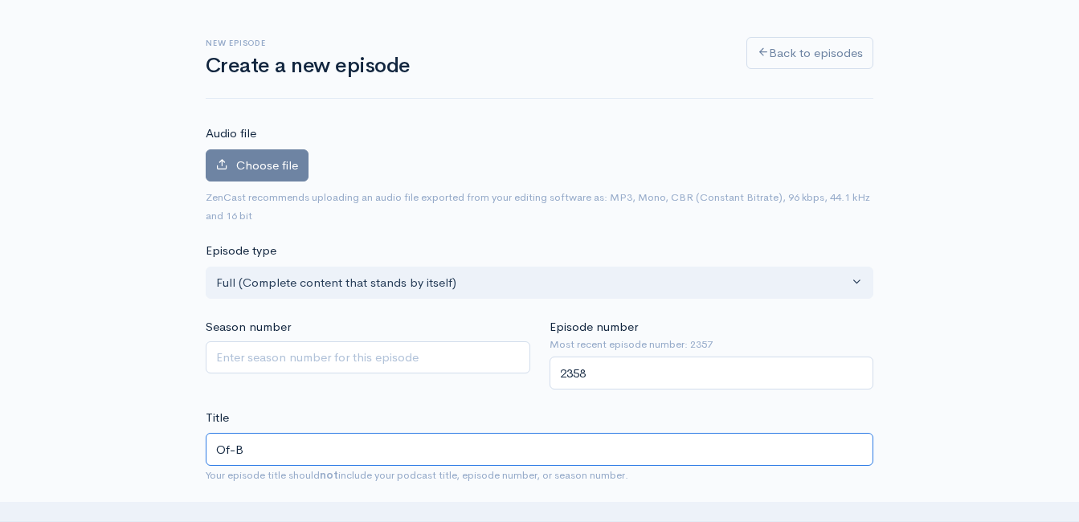
type input "of-b"
type input "Of-By"
type input "of-by"
type input "Of-By-a"
type input "of-by-a"
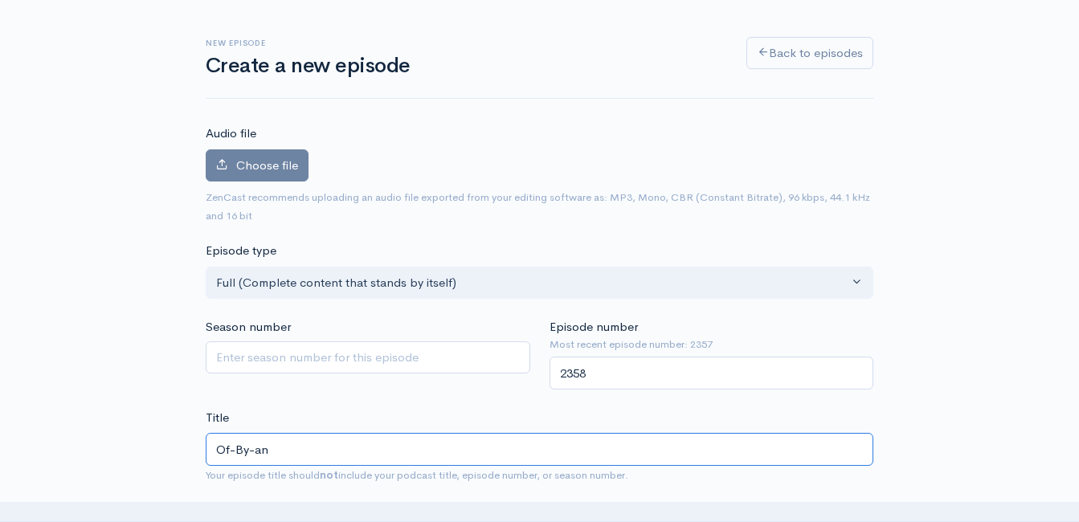
type input "Of-By-and"
type input "of-by-and"
type input "Of-By-and F"
type input "of-by-and-f"
type input "Of-By-and Fo"
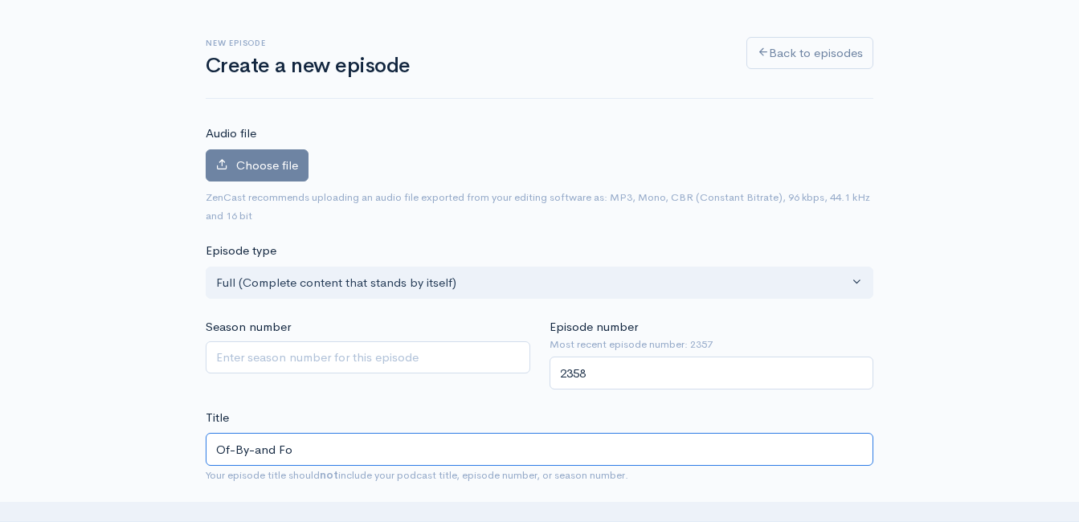
type input "of-by-and-fo"
type input "Of-By-and For"
type input "of-by-and-for"
type input "Of-By-and For t"
type input "of-by-and-for-t"
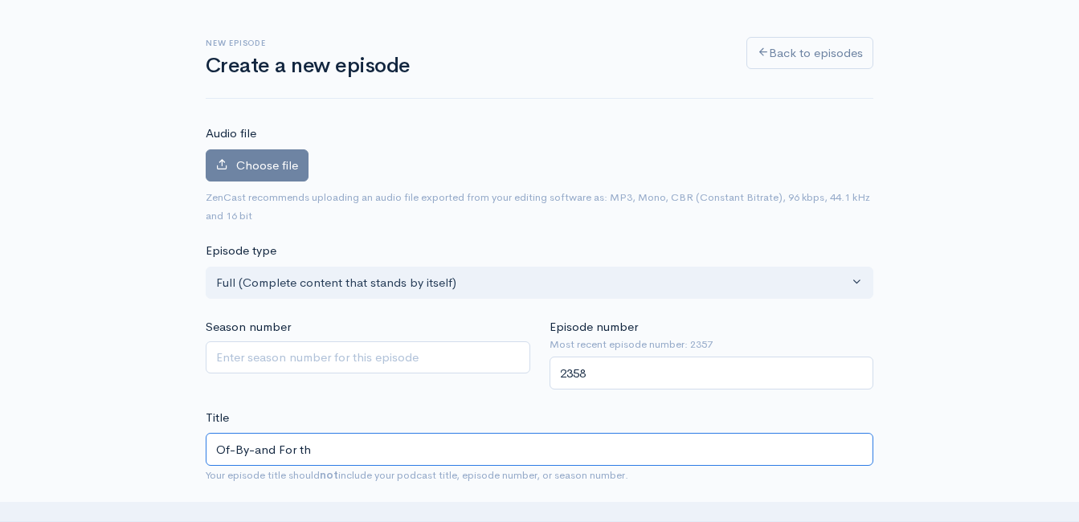
type input "Of-By-and For the"
type input "of-by-and-for-the"
type input "Of-By-and For the P"
type input "of-by-and-for-the-p"
type input "Of-By-and For the Pe"
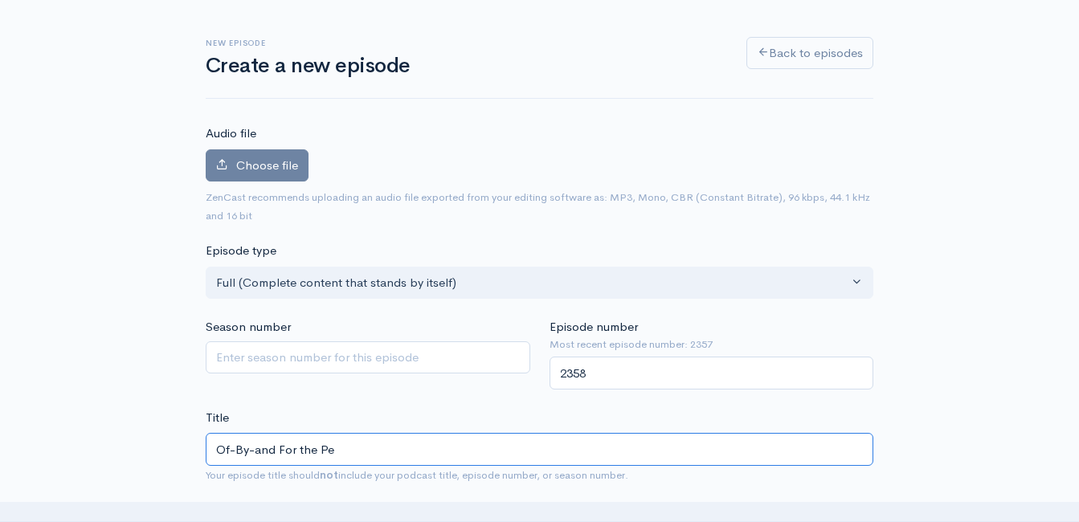
type input "of-by-and-for-the-pe"
type input "Of-By-and For the Peo"
type input "of-by-and-for-the-peo"
type input "Of-By-and For the Peop"
type input "of-by-and-for-the-peop"
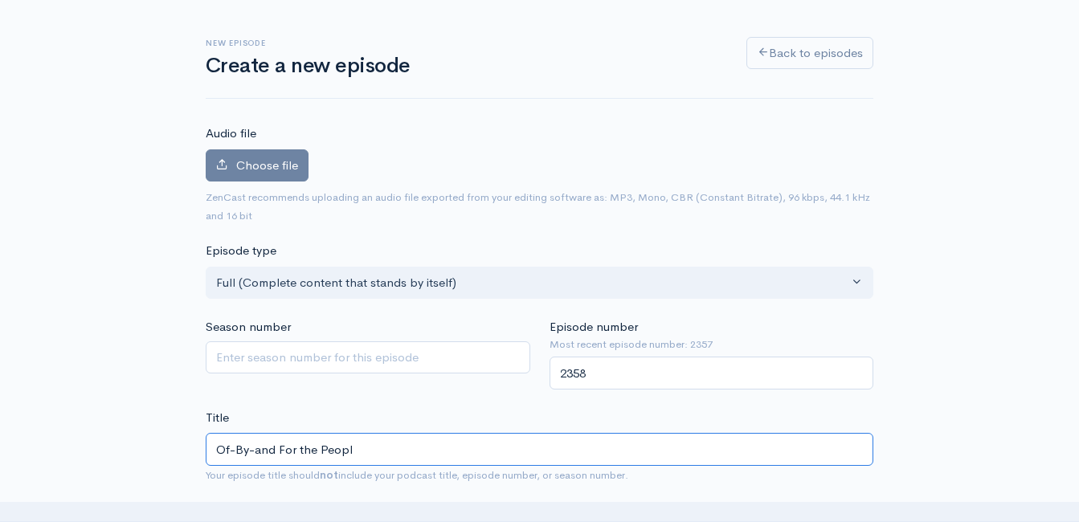
type input "Of-By-and For the People"
type input "of-by-and-for-the-people"
type input "Of-By-and For the People:"
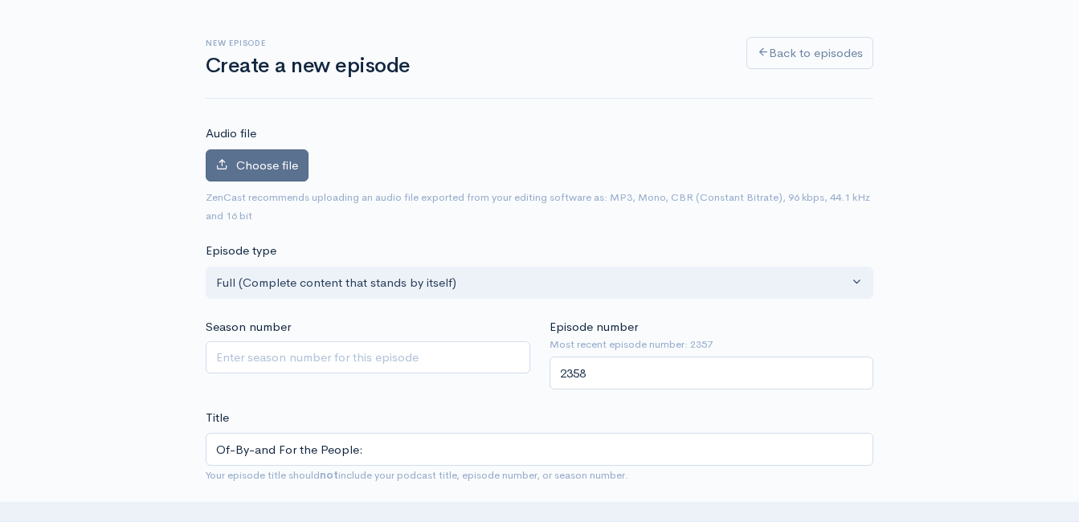
click at [293, 168] on span "Choose file" at bounding box center [267, 165] width 62 height 15
click at [0, 0] on input "Choose file" at bounding box center [0, 0] width 0 height 0
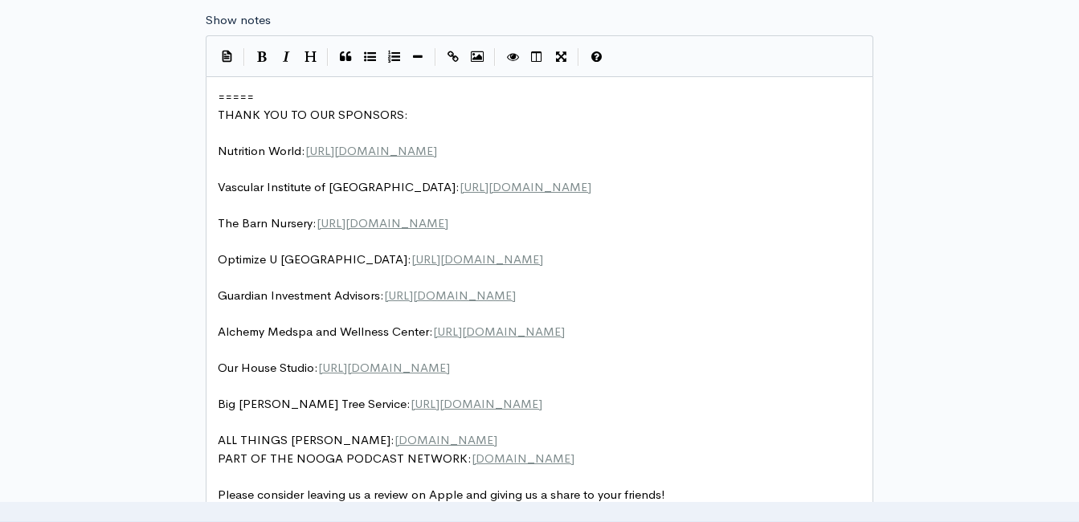
scroll to position [6, 0]
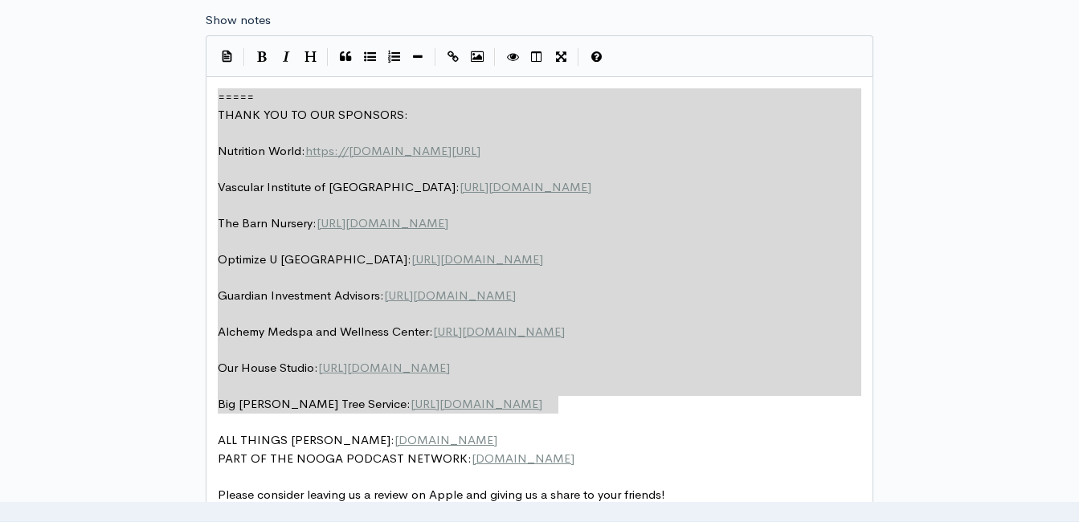
drag, startPoint x: 571, startPoint y: 395, endPoint x: 239, endPoint y: 109, distance: 438.2
type textarea "​===== THANK YOU TO OUR SPONSORS: Nutrition World: https://nutritionw.com/ Vasc…"
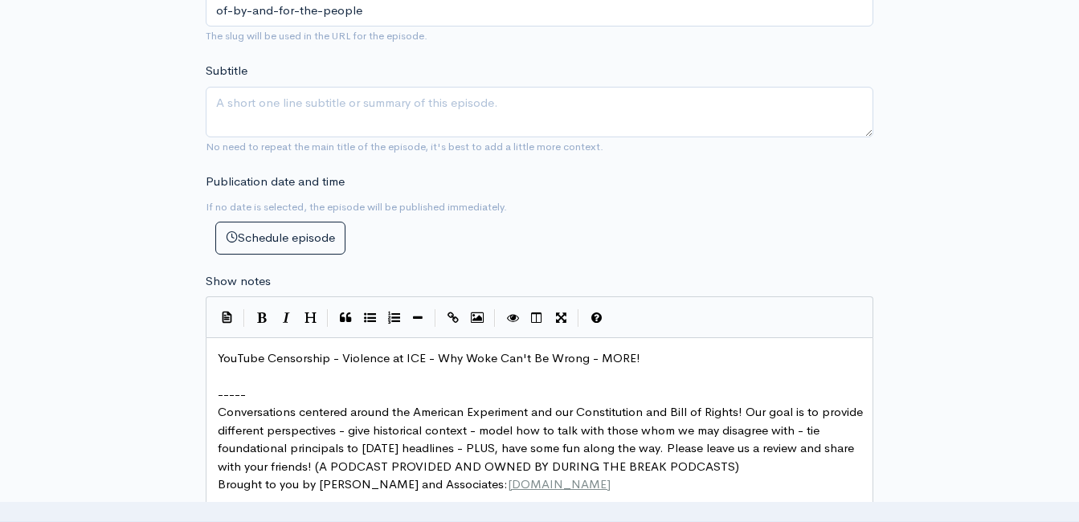
scroll to position [870, 0]
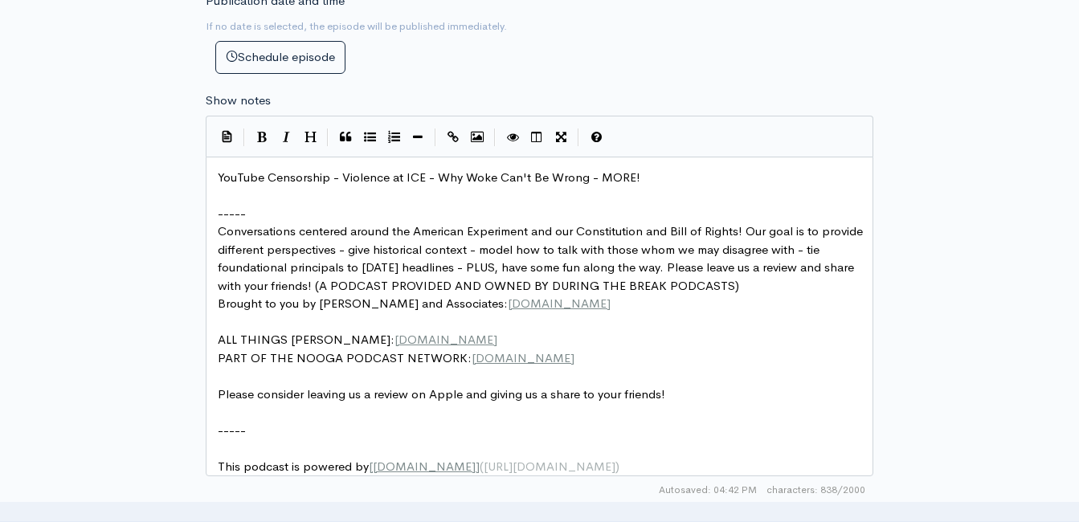
click at [396, 182] on span "YouTube Censorship - Violence at ICE - Why Woke Can't Be Wrong - MORE!" at bounding box center [429, 177] width 423 height 15
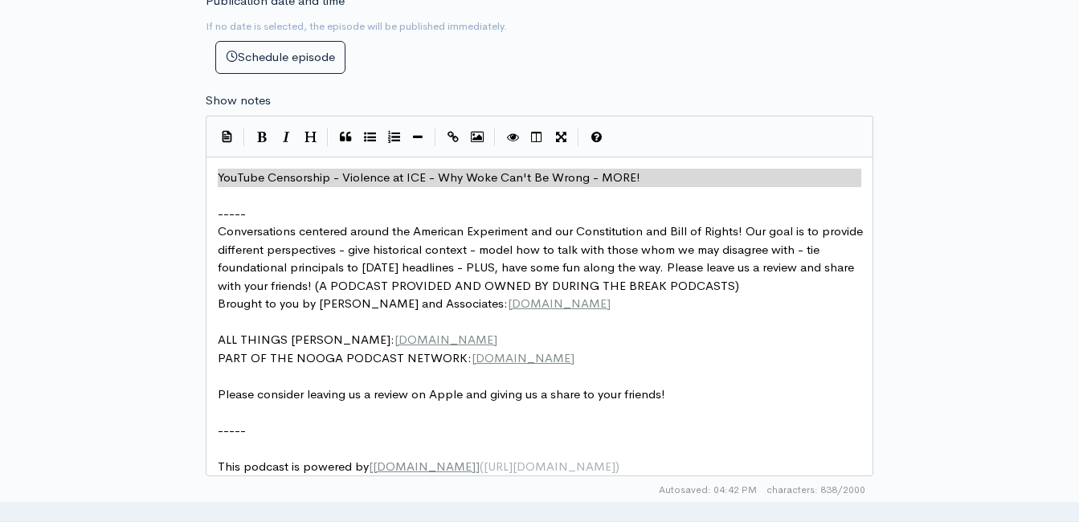
type textarea "​YouTube Censorship - Violence at ICE - Why Woke Can't Be Wrong - MORE!"
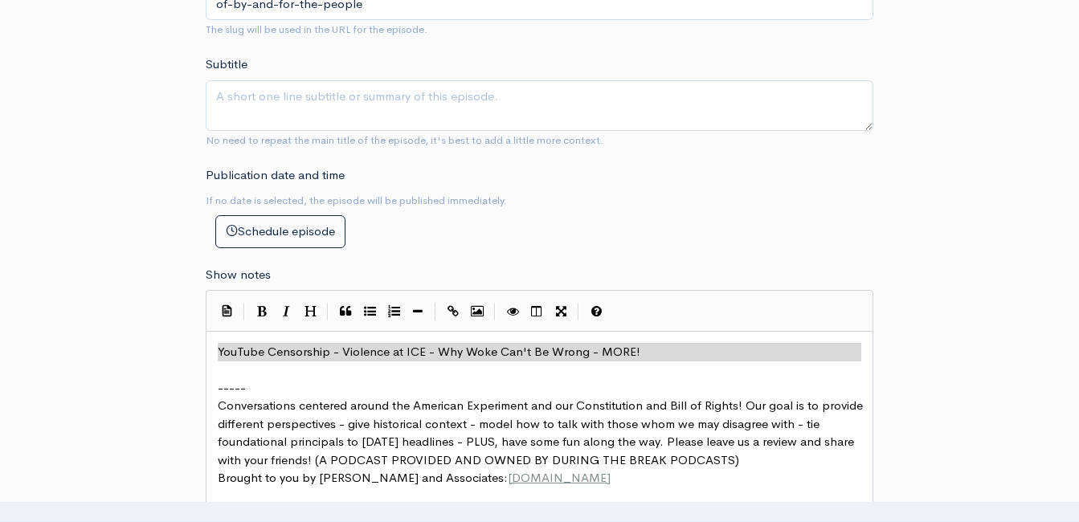
scroll to position [469, 0]
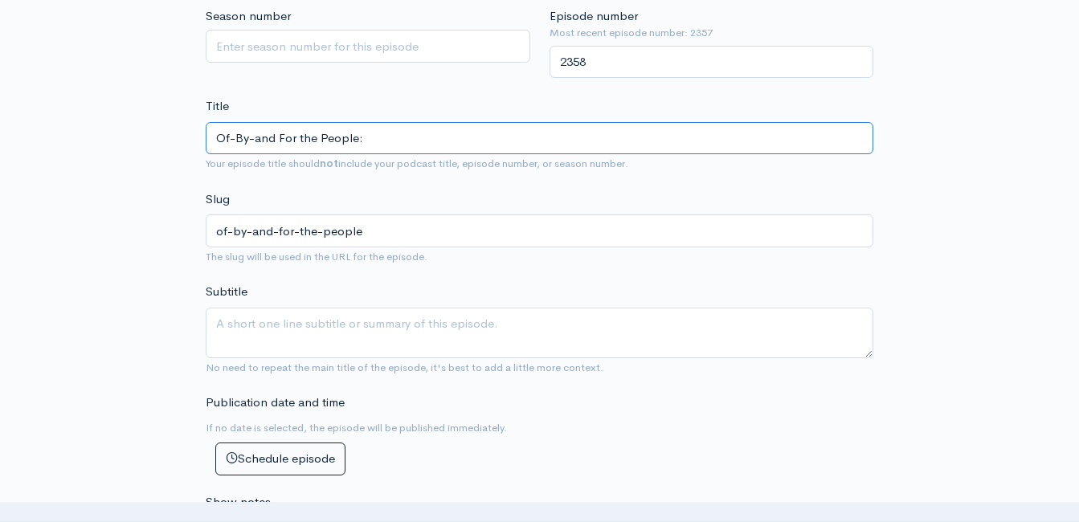
click at [439, 141] on input "Of-By-and For the People:" at bounding box center [540, 138] width 668 height 33
paste input "YouTube Censorship - Violence at ICE - Why Woke Can't Be Wrong - MORE!"
type input "Of-By-and For the People: YouTube Censorship - Violence at ICE - Why Woke Can't…"
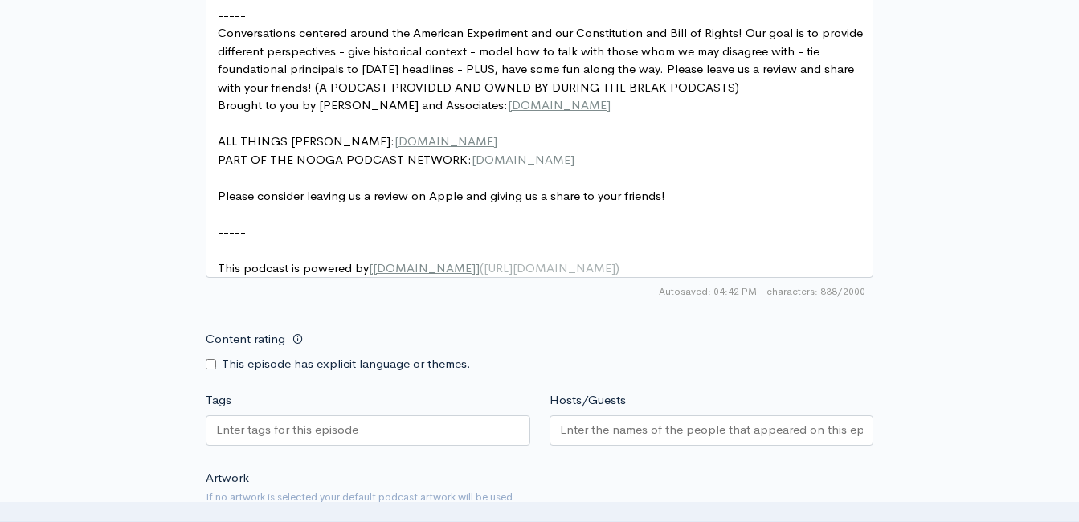
type textarea "YouTube Censorship - Violence at ICE - Why Woke Can't Be Wrong - MORE!"
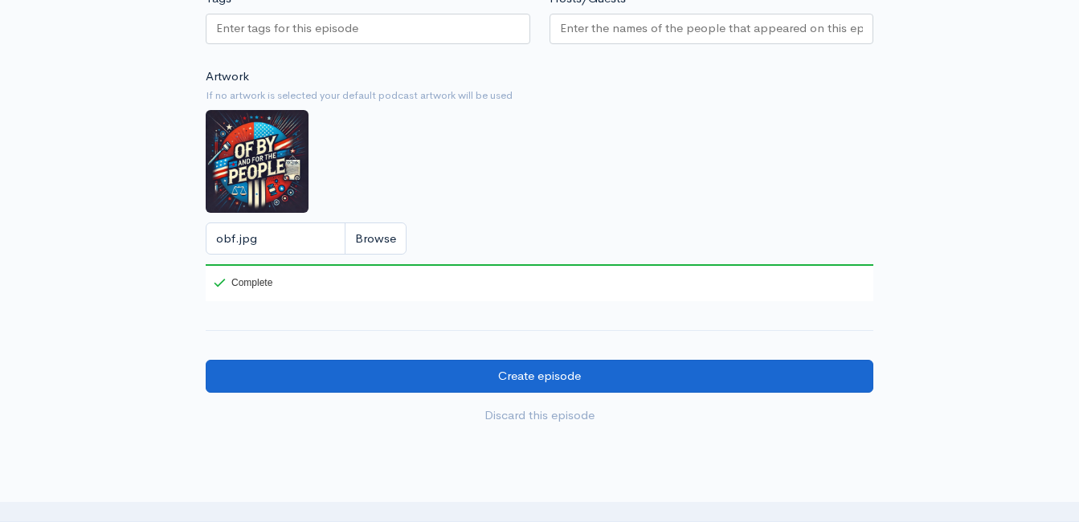
scroll to position [1607, 0]
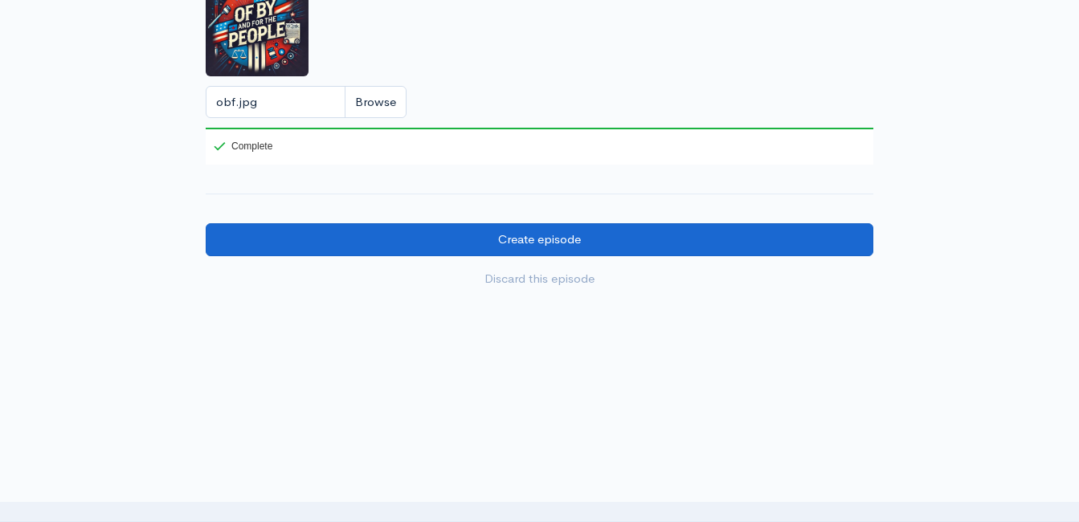
type input "Of-By-and For the People: YouTube Censorship - Violence at ICE - Why Woke Can't…"
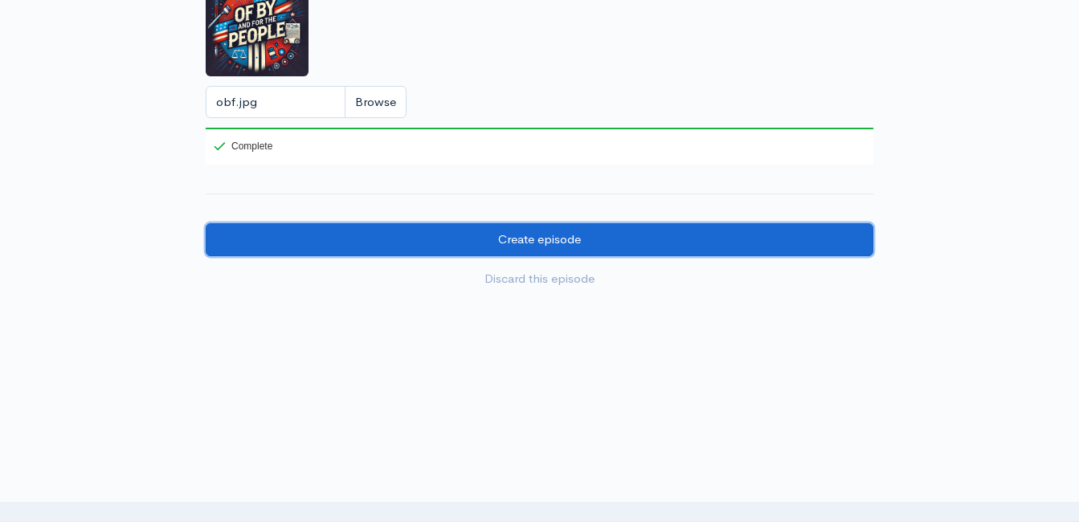
type input "of-by-and-for-the-people-youtube-censorship-violence-at-ice-why-woke-cant-be-wr…"
click at [534, 254] on input "Create episode" at bounding box center [540, 239] width 668 height 33
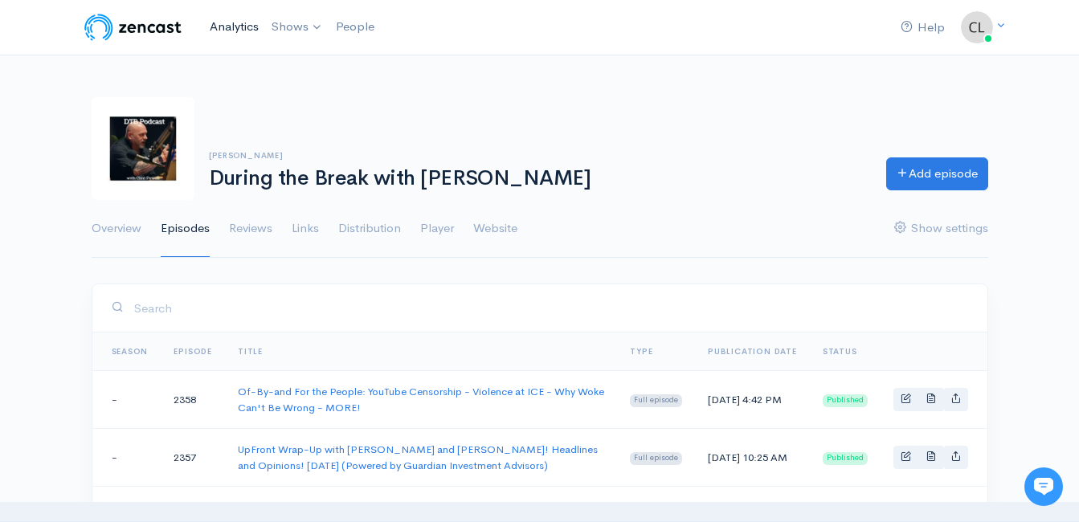
click at [227, 29] on link "Analytics" at bounding box center [234, 27] width 62 height 35
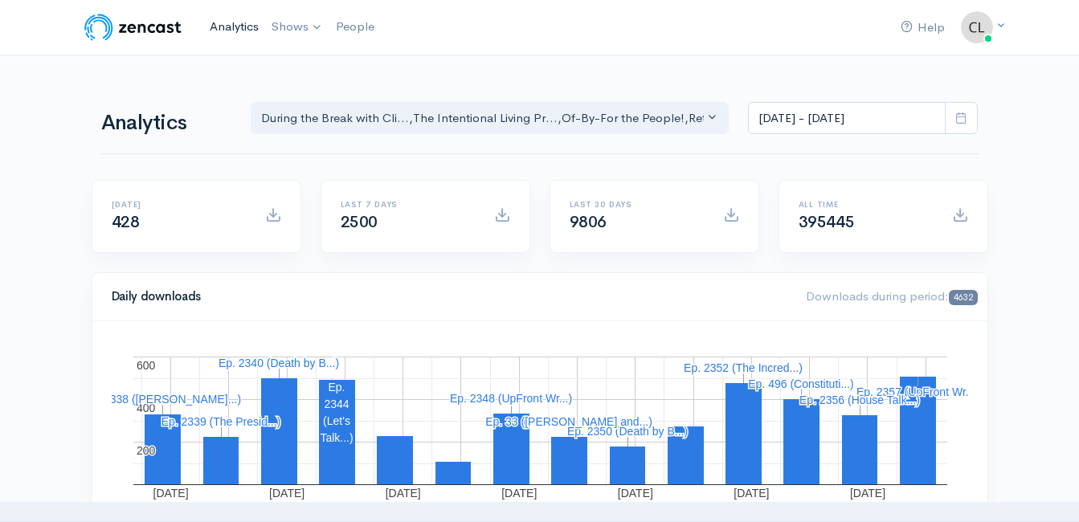
click at [240, 23] on link "Analytics" at bounding box center [234, 27] width 62 height 35
click at [234, 21] on link "Analytics" at bounding box center [234, 27] width 62 height 35
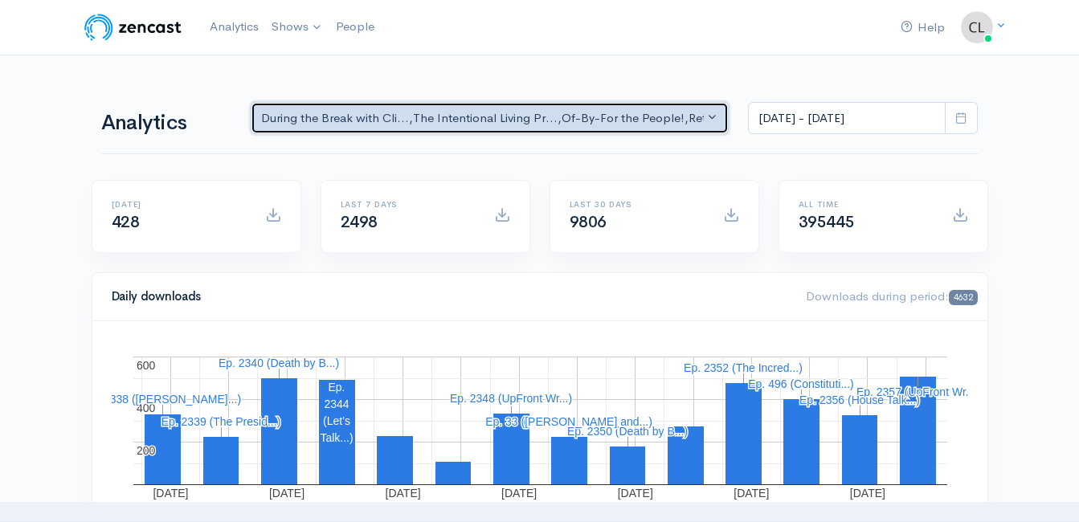
click at [699, 128] on button "During the Break with Cli... , The Intentional Living Pr... , Of-By-For the Peo…" at bounding box center [490, 118] width 479 height 33
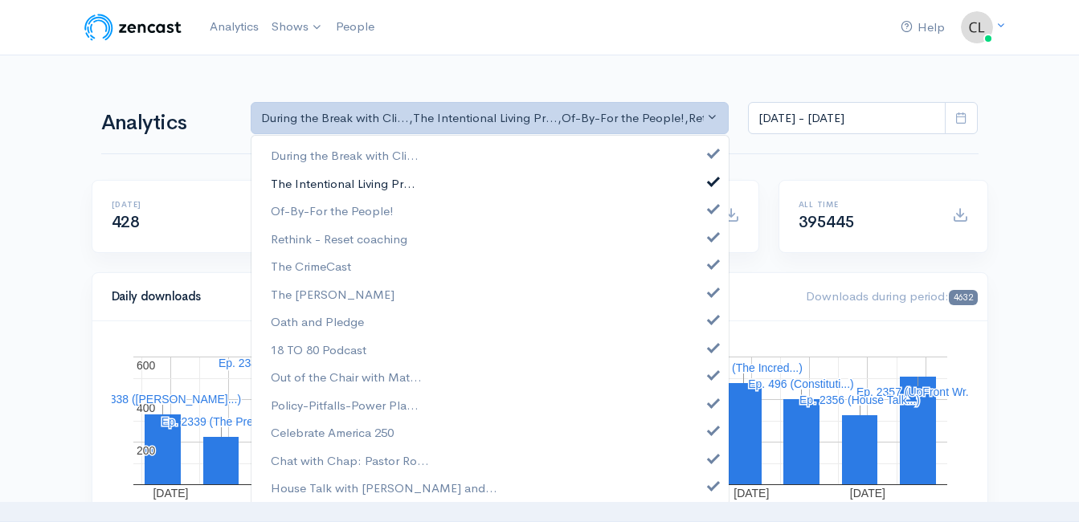
click at [358, 186] on span "The Intentional Living Pr..." at bounding box center [343, 183] width 145 height 18
click at [362, 210] on span "Of-By-For the People!" at bounding box center [332, 212] width 123 height 18
click at [362, 231] on span "Rethink - Reset coaching" at bounding box center [339, 239] width 137 height 18
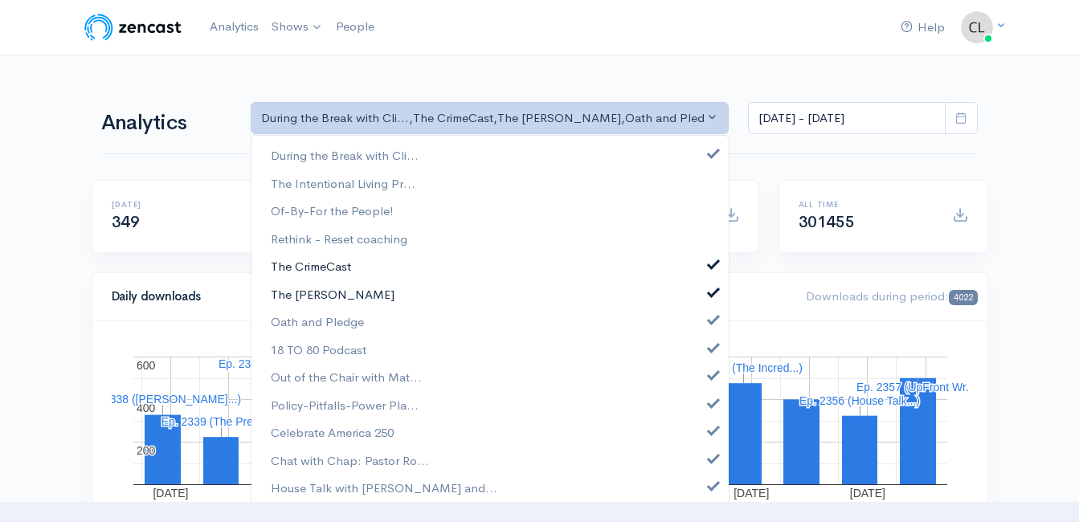
drag, startPoint x: 322, startPoint y: 266, endPoint x: 323, endPoint y: 282, distance: 16.1
click at [321, 268] on span "The CrimeCast" at bounding box center [311, 267] width 80 height 18
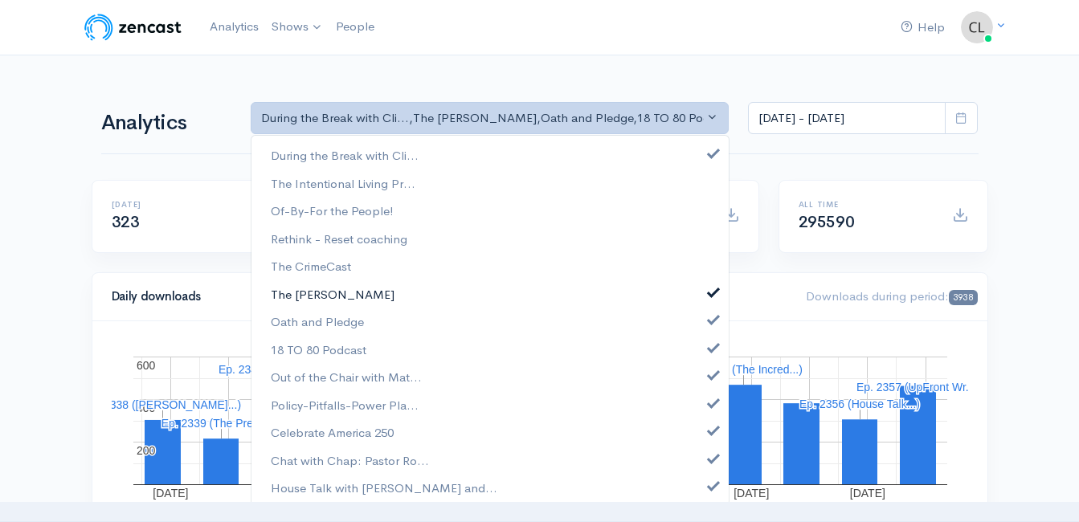
click at [323, 293] on span "The [PERSON_NAME]" at bounding box center [333, 294] width 124 height 18
click at [330, 318] on span "Oath and Pledge" at bounding box center [317, 322] width 93 height 18
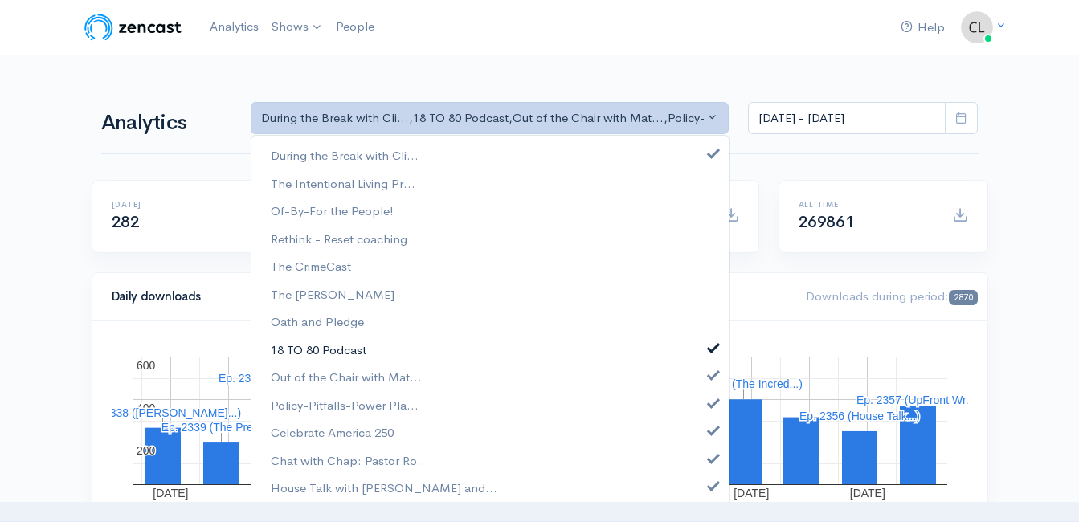
click at [331, 344] on span "18 TO 80 Podcast" at bounding box center [319, 350] width 96 height 18
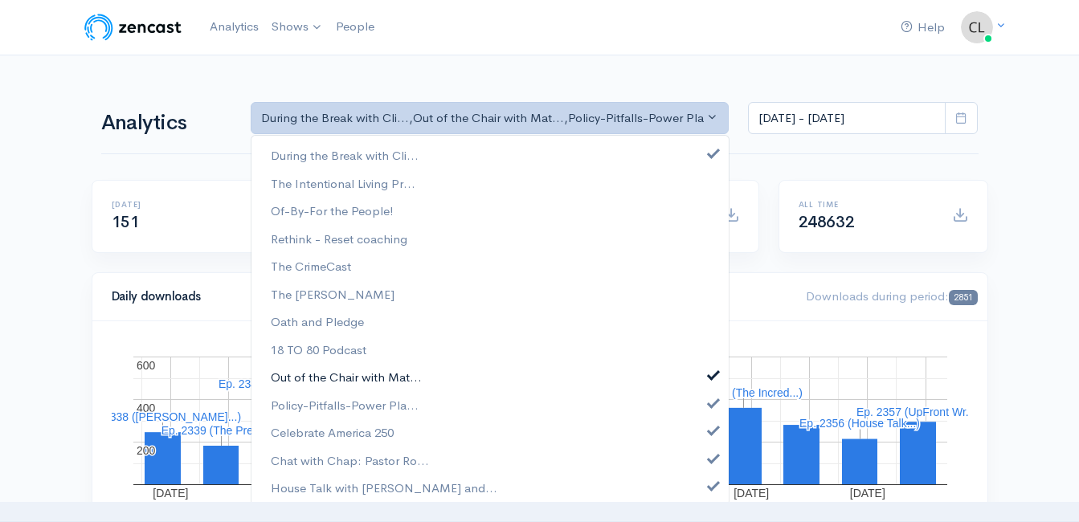
click at [334, 371] on span "Out of the Chair with Mat..." at bounding box center [346, 378] width 151 height 18
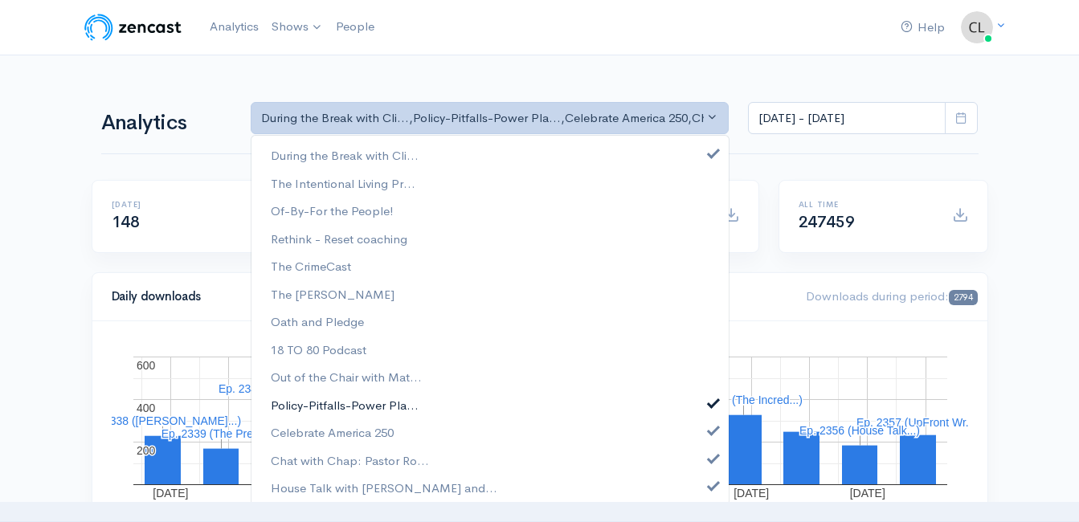
click at [330, 400] on span "Policy-Pitfalls-Power Pla..." at bounding box center [345, 405] width 148 height 18
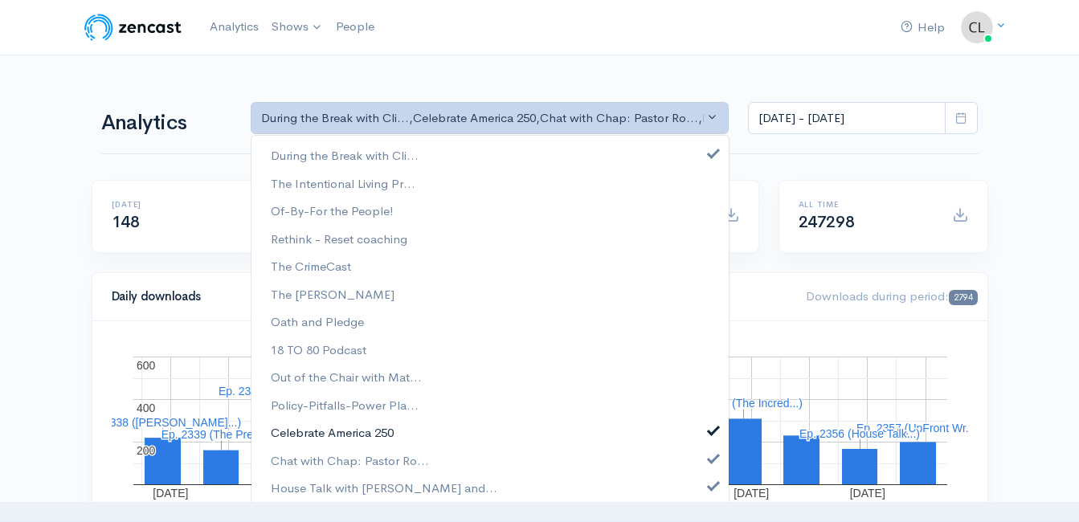
click at [333, 431] on span "Celebrate America 250" at bounding box center [332, 433] width 123 height 18
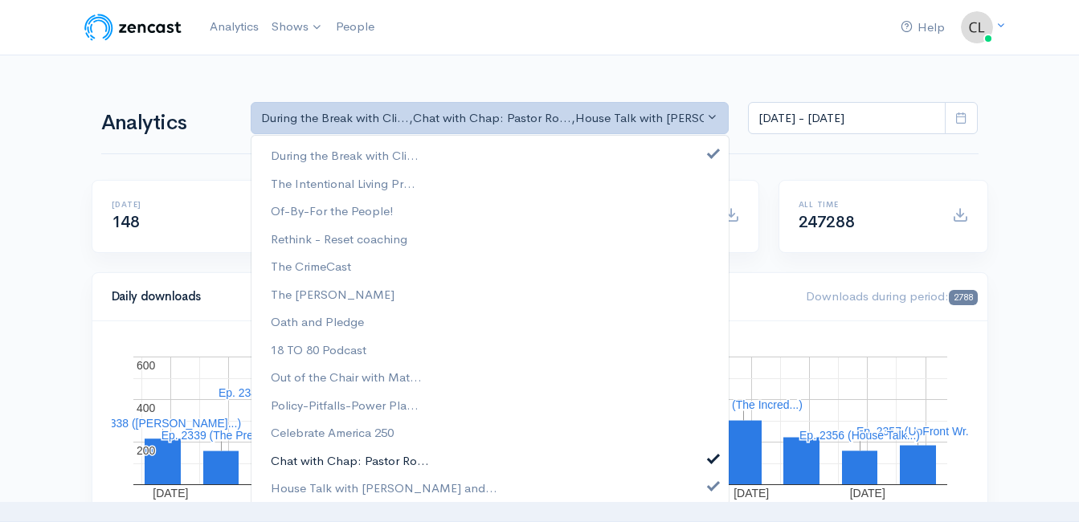
click at [324, 458] on span "Chat with Chap: Pastor Ro..." at bounding box center [350, 461] width 158 height 18
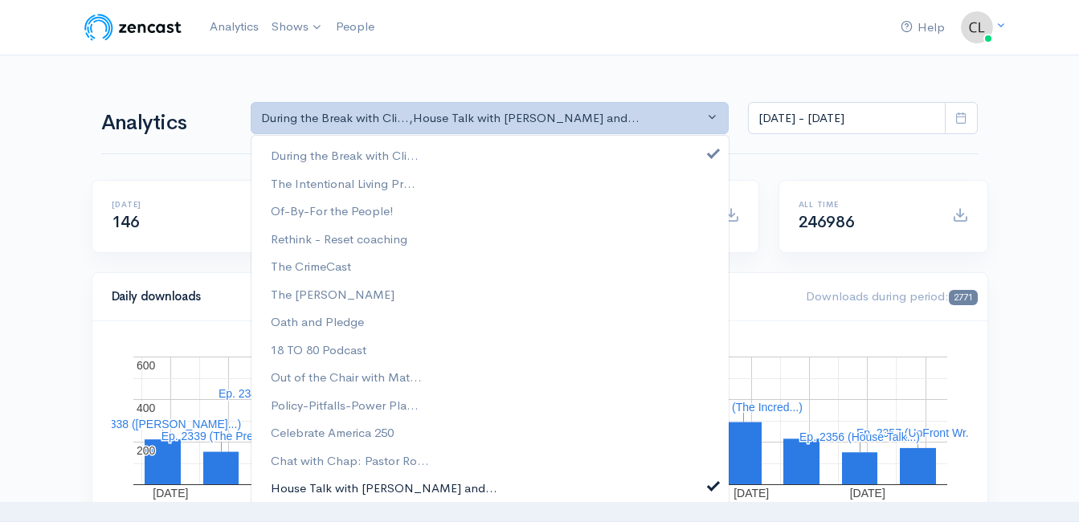
click at [322, 481] on span "House Talk with [PERSON_NAME] and..." at bounding box center [384, 489] width 227 height 18
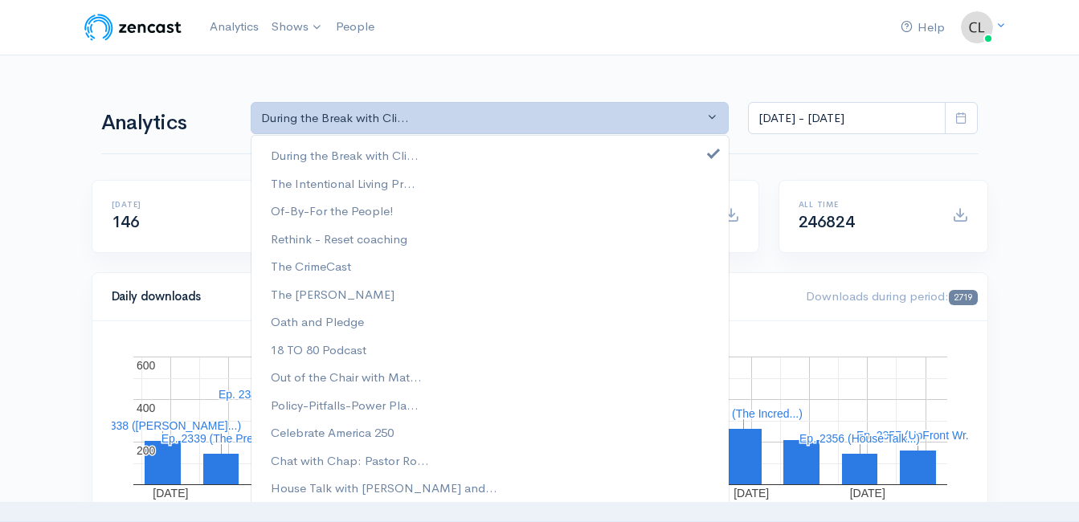
click at [960, 117] on icon at bounding box center [962, 118] width 12 height 12
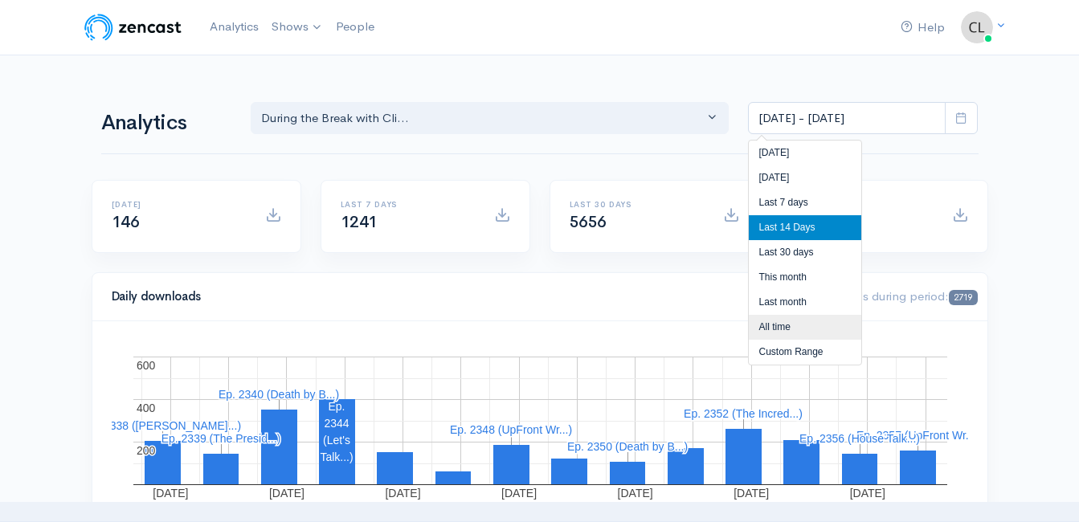
click at [800, 328] on li "All time" at bounding box center [805, 327] width 113 height 25
type input "[DATE] - [DATE]"
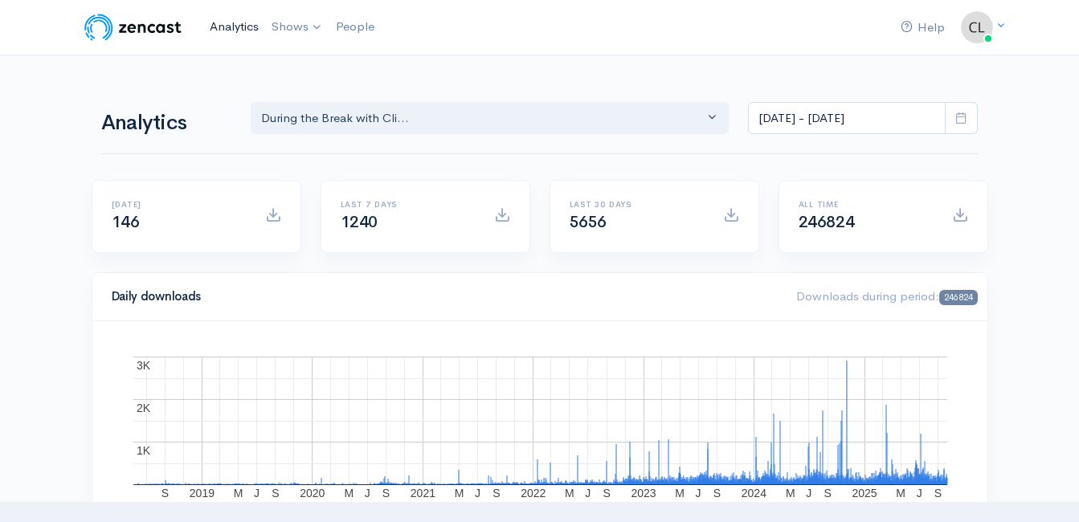
click at [226, 34] on link "Analytics" at bounding box center [234, 27] width 62 height 35
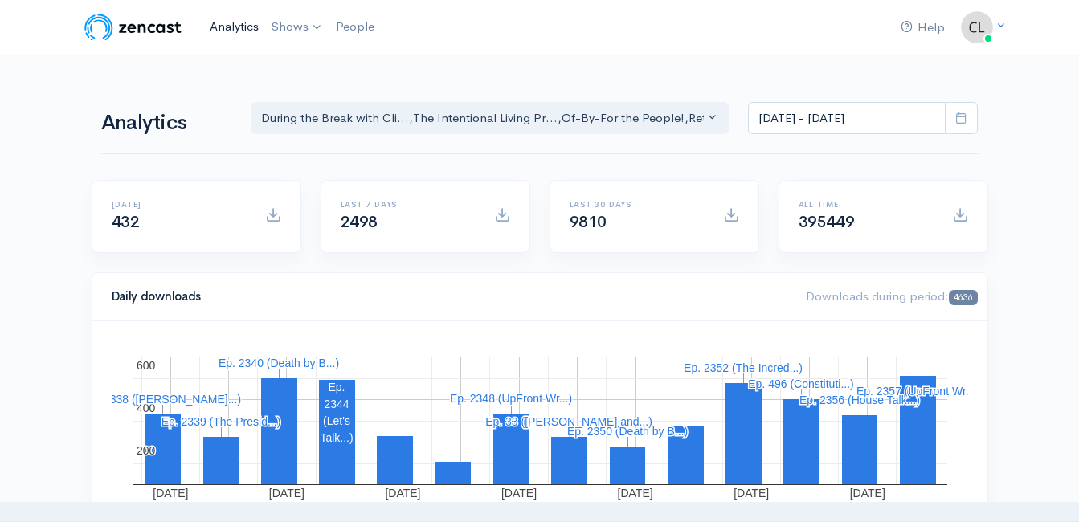
click at [227, 29] on link "Analytics" at bounding box center [234, 27] width 62 height 35
